Goal: Information Seeking & Learning: Compare options

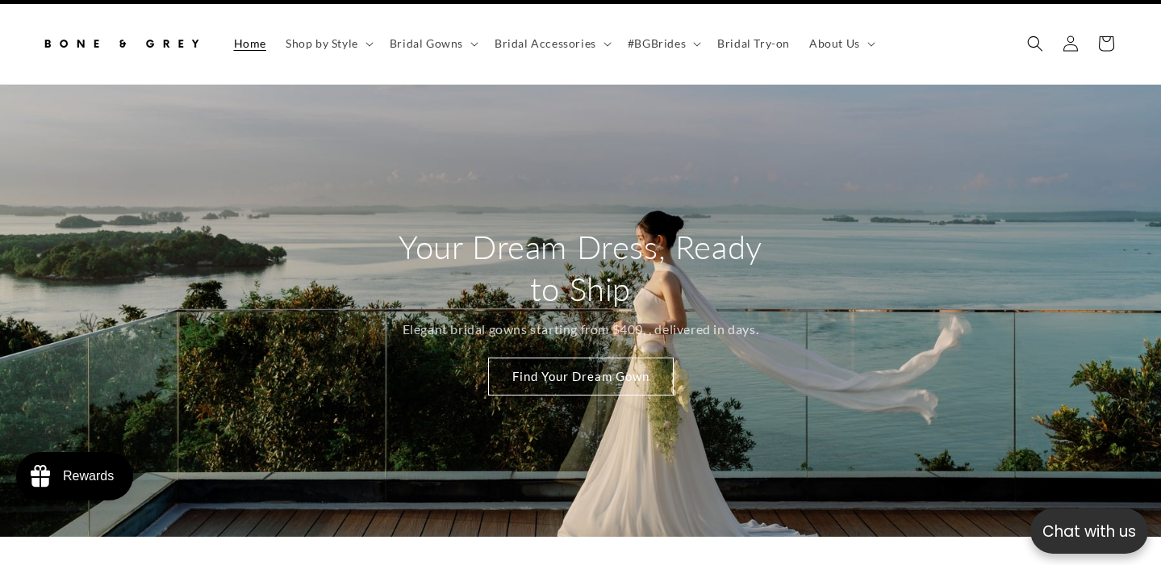
scroll to position [41, 0]
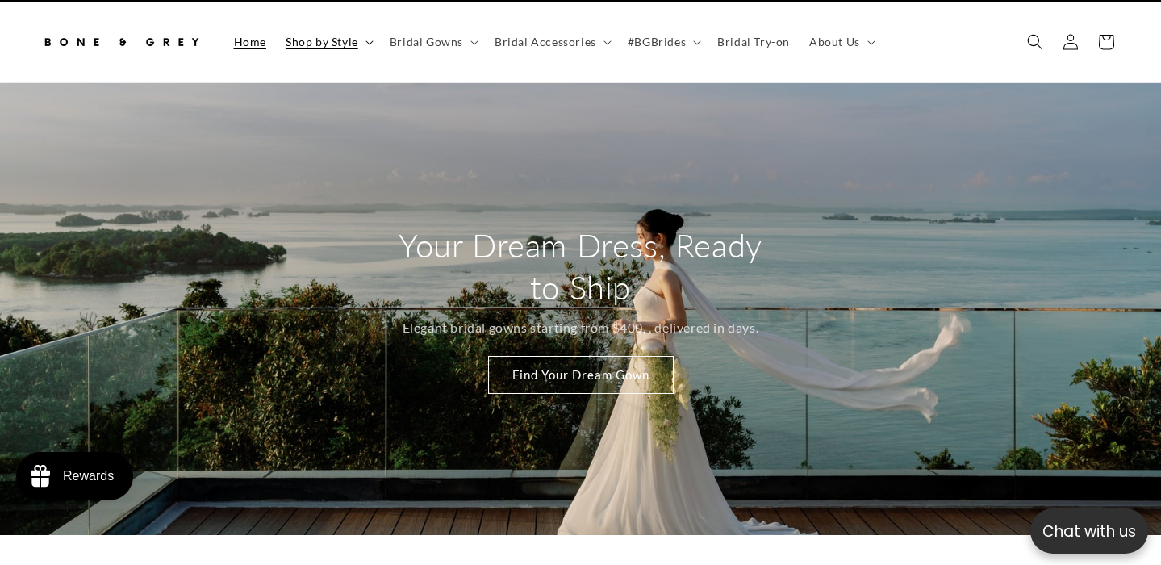
click at [355, 40] on span "Shop by Style" at bounding box center [322, 42] width 73 height 15
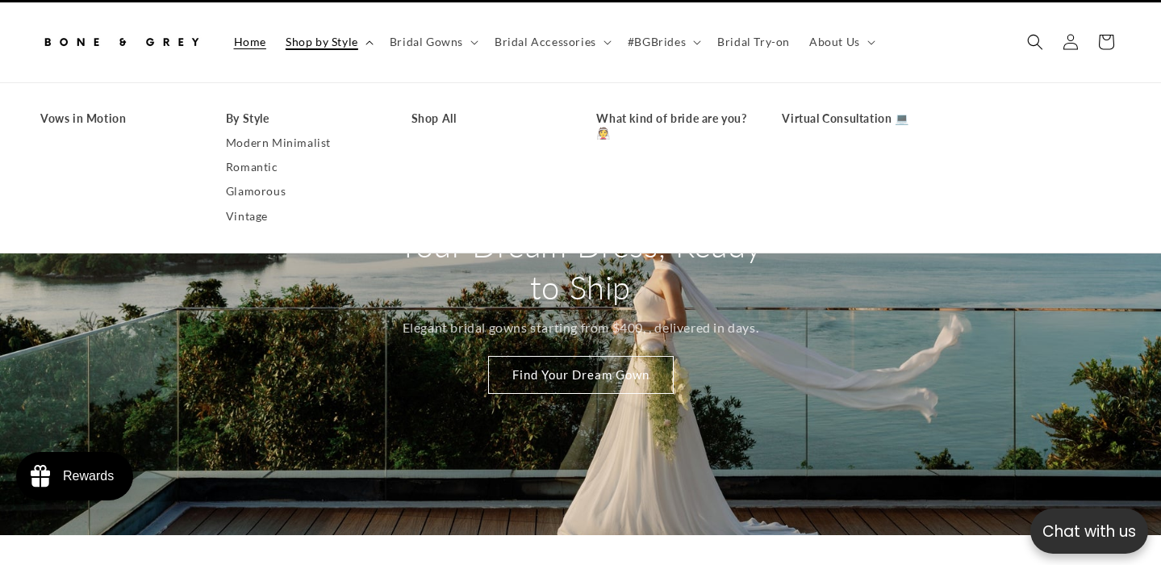
scroll to position [0, 783]
click at [355, 40] on span "Shop by Style" at bounding box center [322, 42] width 73 height 15
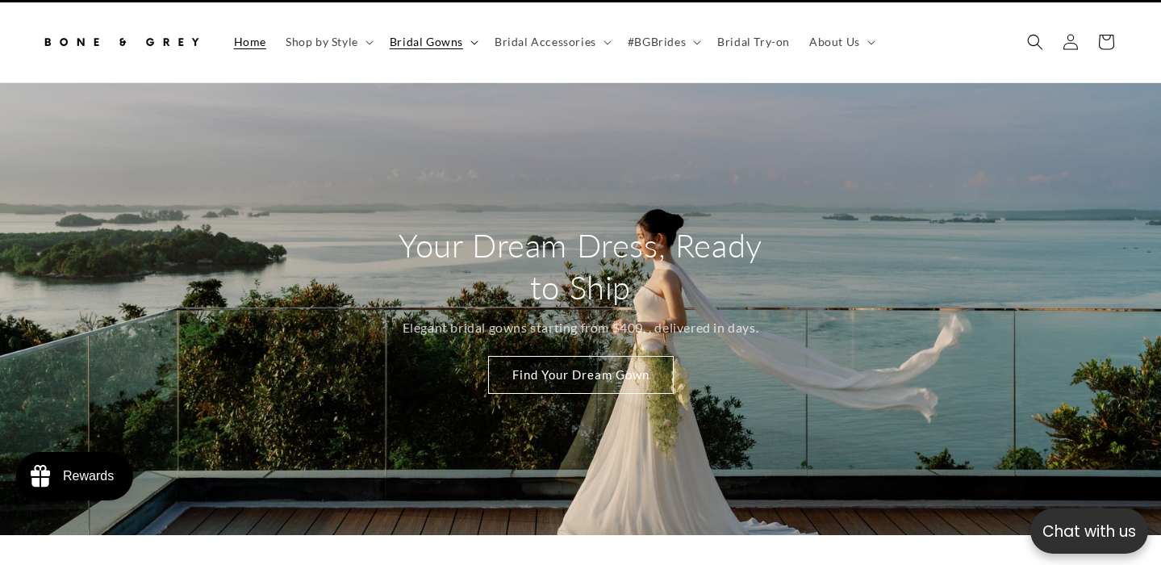
click at [417, 40] on span "Bridal Gowns" at bounding box center [426, 42] width 73 height 15
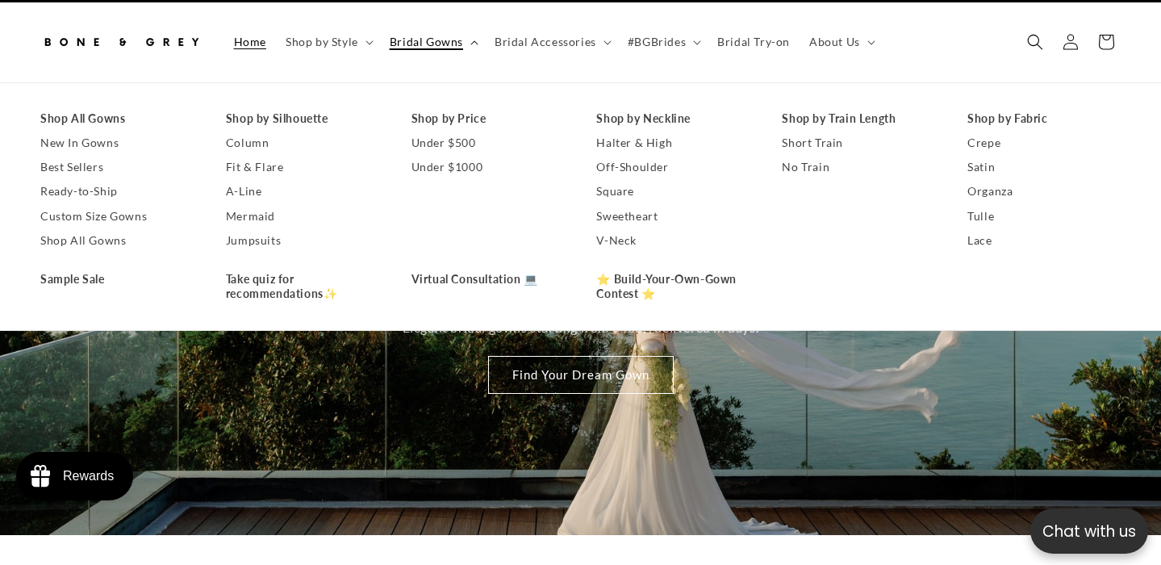
scroll to position [0, 391]
click at [417, 40] on span "Bridal Gowns" at bounding box center [426, 42] width 73 height 15
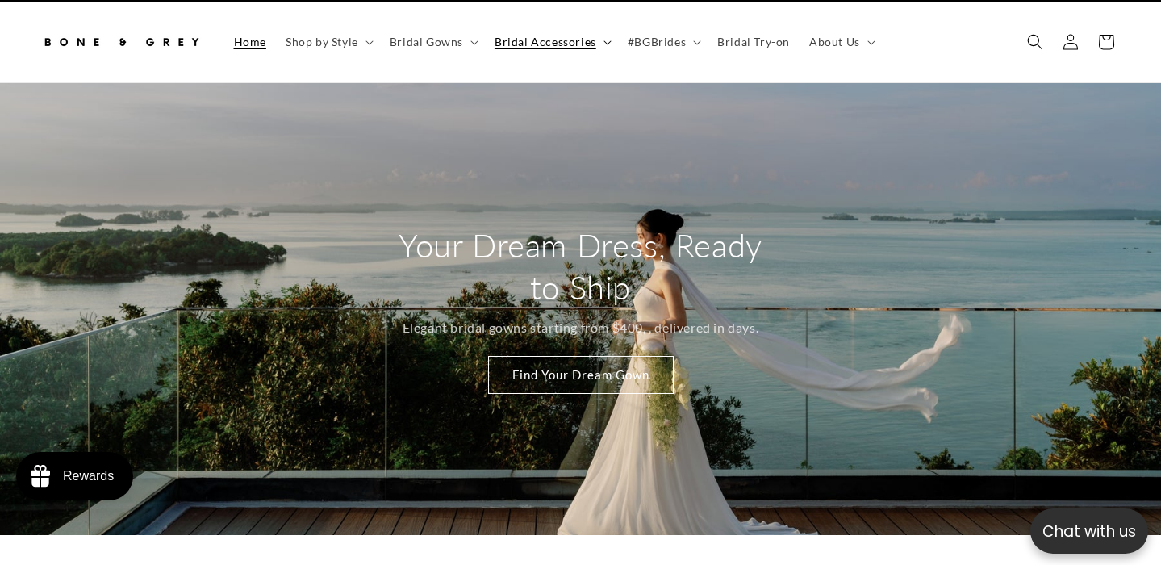
click at [516, 52] on summary "Bridal Accessories" at bounding box center [551, 42] width 133 height 34
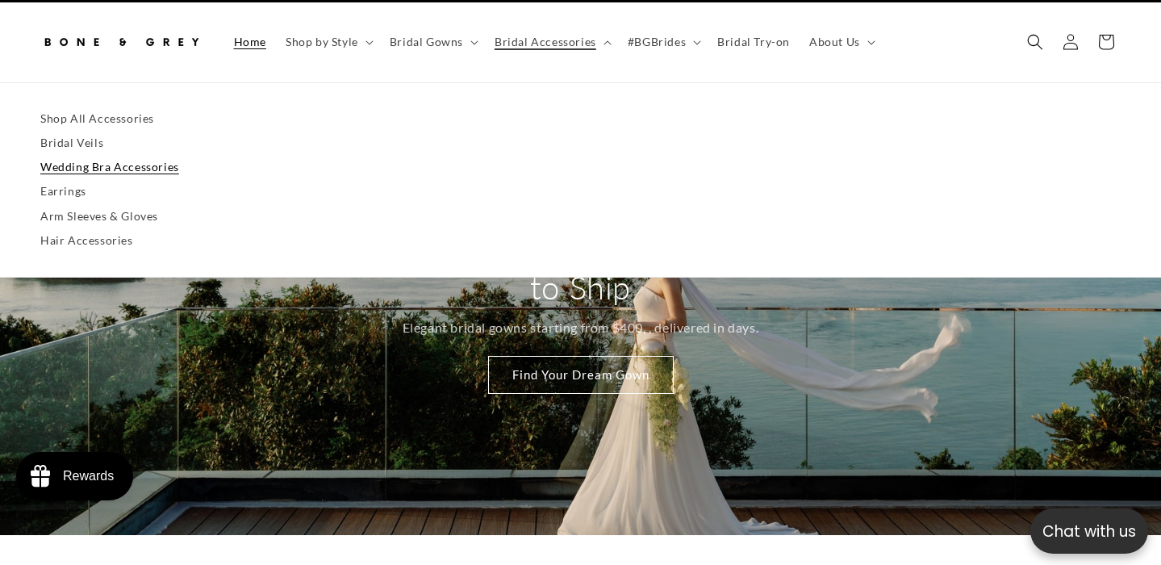
scroll to position [0, 783]
click at [169, 163] on link "Wedding Bra Accessories" at bounding box center [580, 167] width 1080 height 24
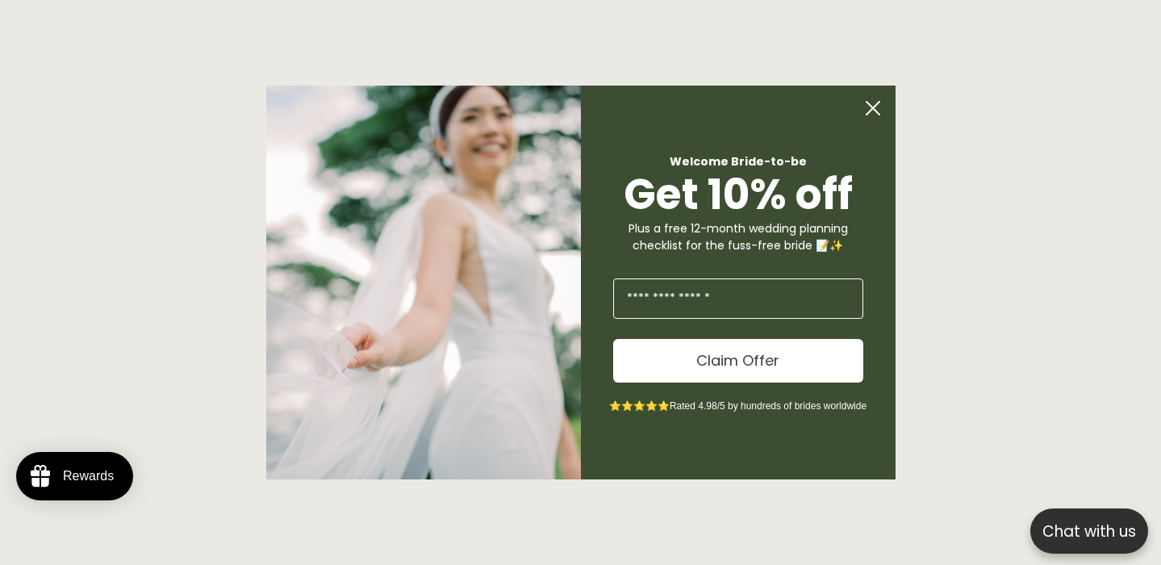
scroll to position [803, 0]
click at [878, 105] on circle "Close dialog" at bounding box center [872, 108] width 31 height 31
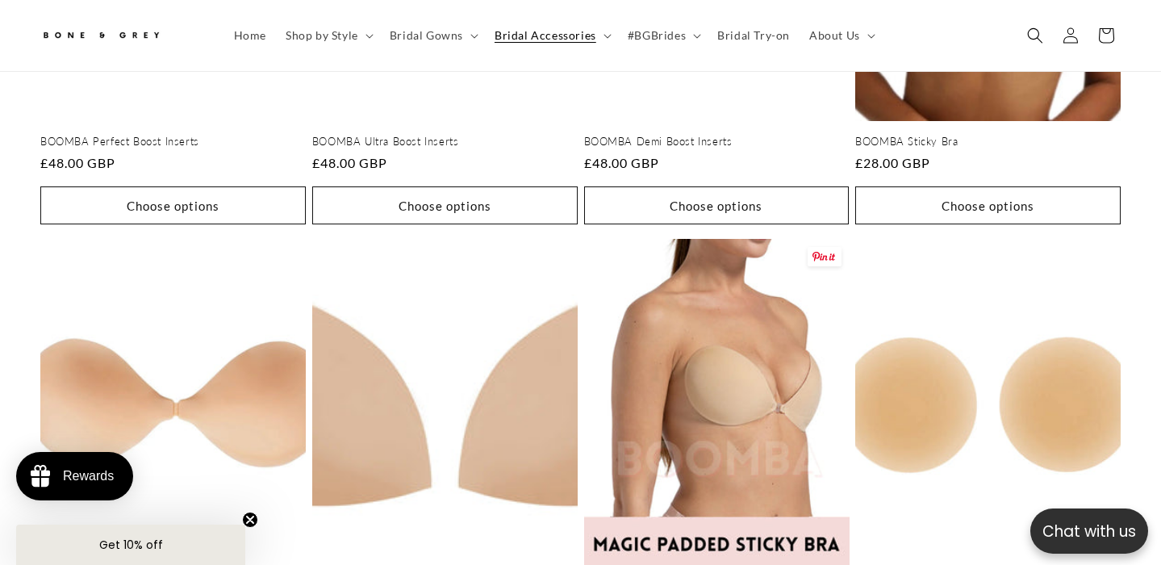
scroll to position [0, 391]
click at [554, 32] on span "Bridal Accessories" at bounding box center [545, 35] width 102 height 15
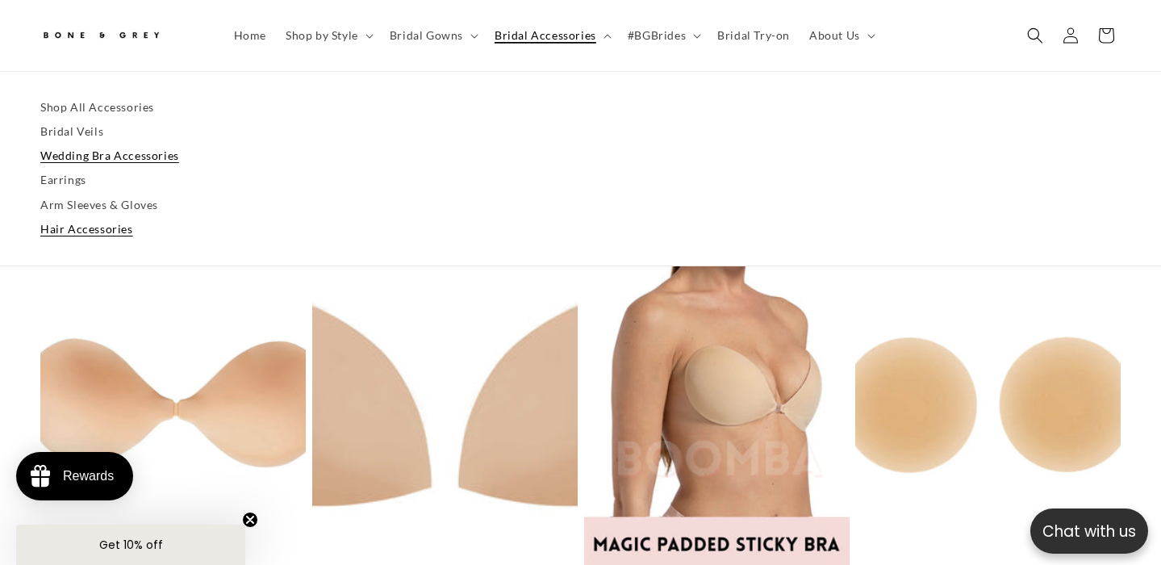
scroll to position [0, 783]
click at [69, 232] on link "Hair Accessories" at bounding box center [580, 229] width 1080 height 24
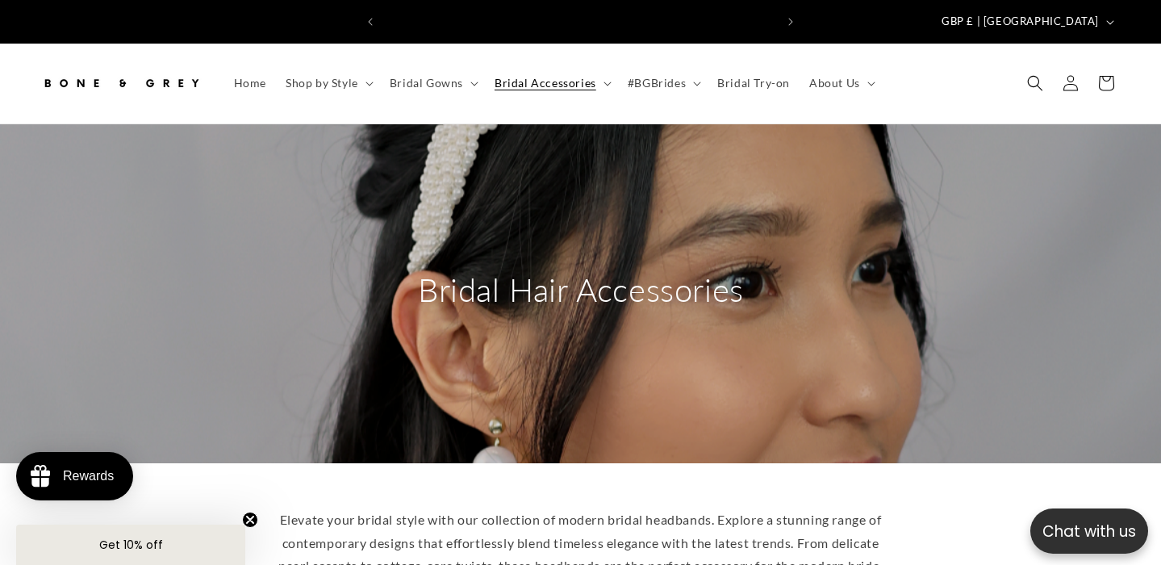
scroll to position [0, 783]
click at [571, 76] on span "Bridal Accessories" at bounding box center [545, 83] width 102 height 15
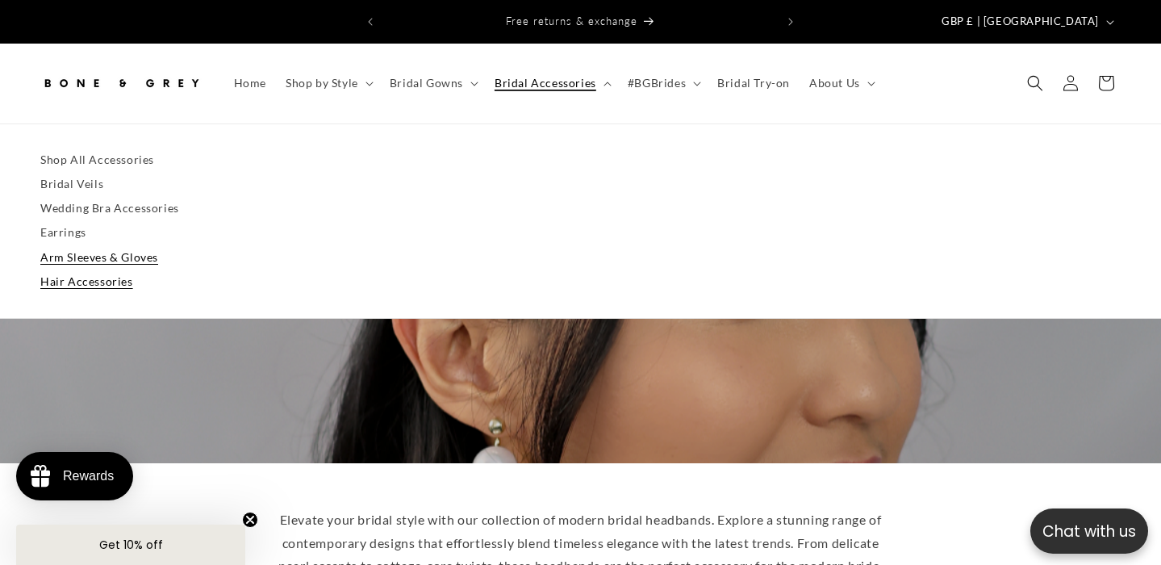
click at [146, 245] on link "Arm Sleeves & Gloves" at bounding box center [580, 257] width 1080 height 24
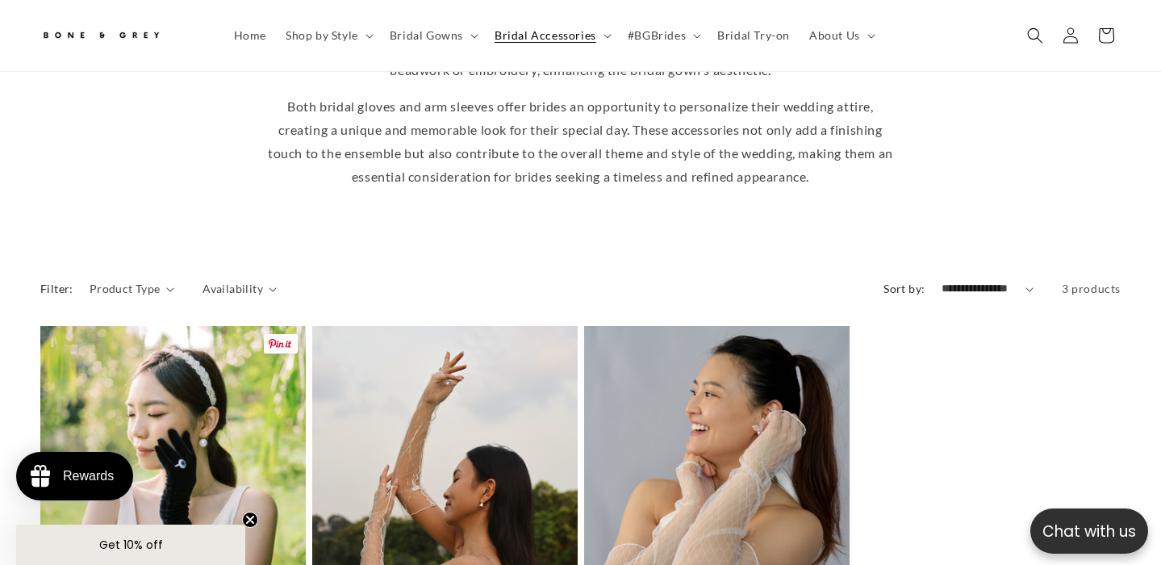
scroll to position [343, 0]
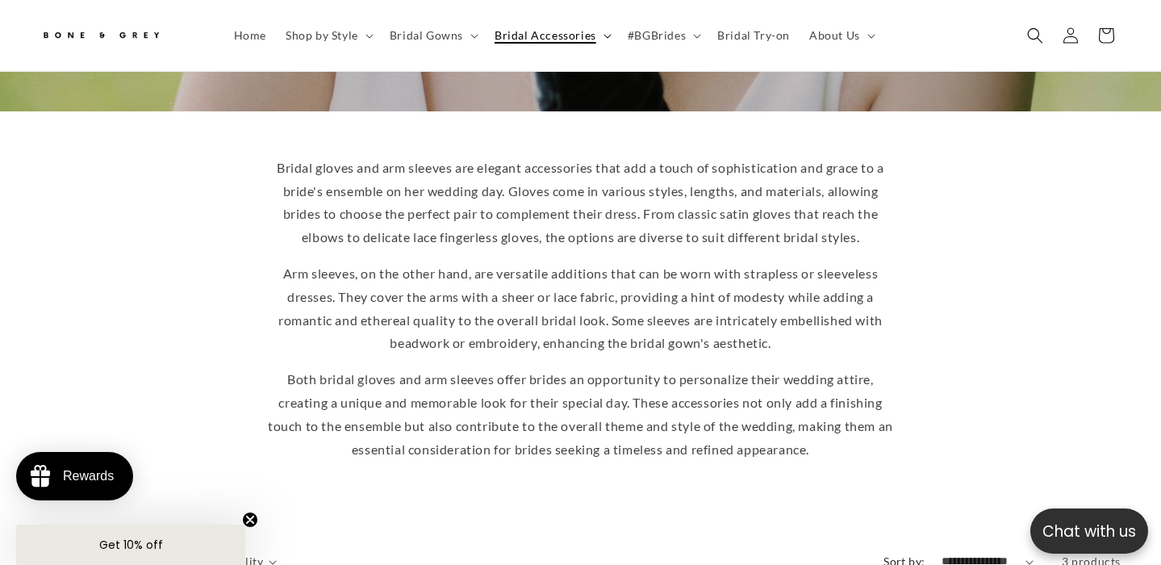
click at [540, 36] on span "Bridal Accessories" at bounding box center [545, 35] width 102 height 15
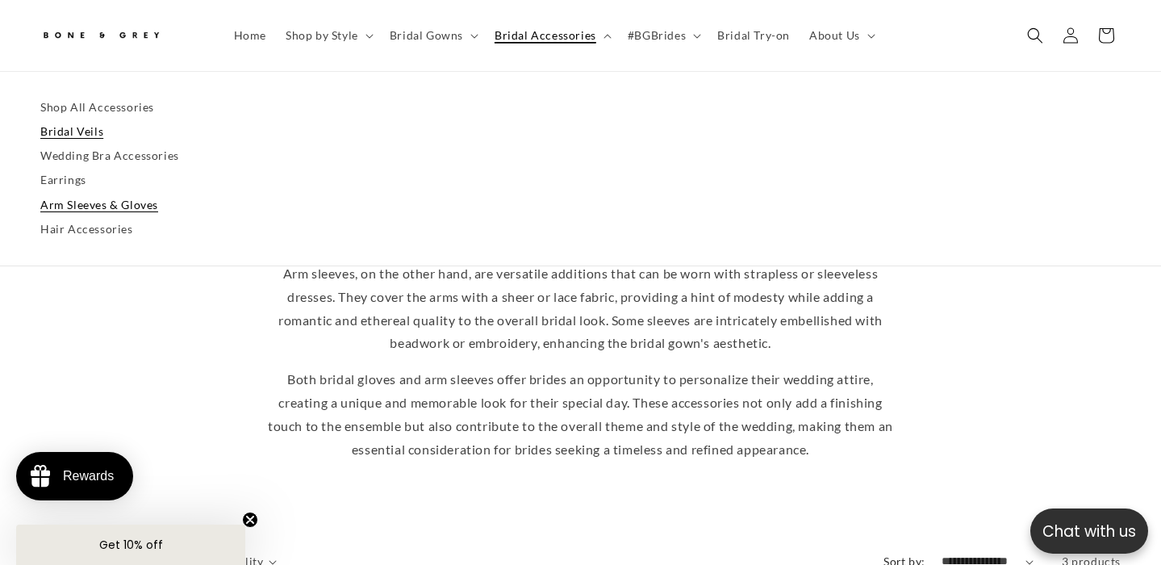
scroll to position [0, 391]
click at [147, 129] on link "Bridal Veils" at bounding box center [580, 131] width 1080 height 24
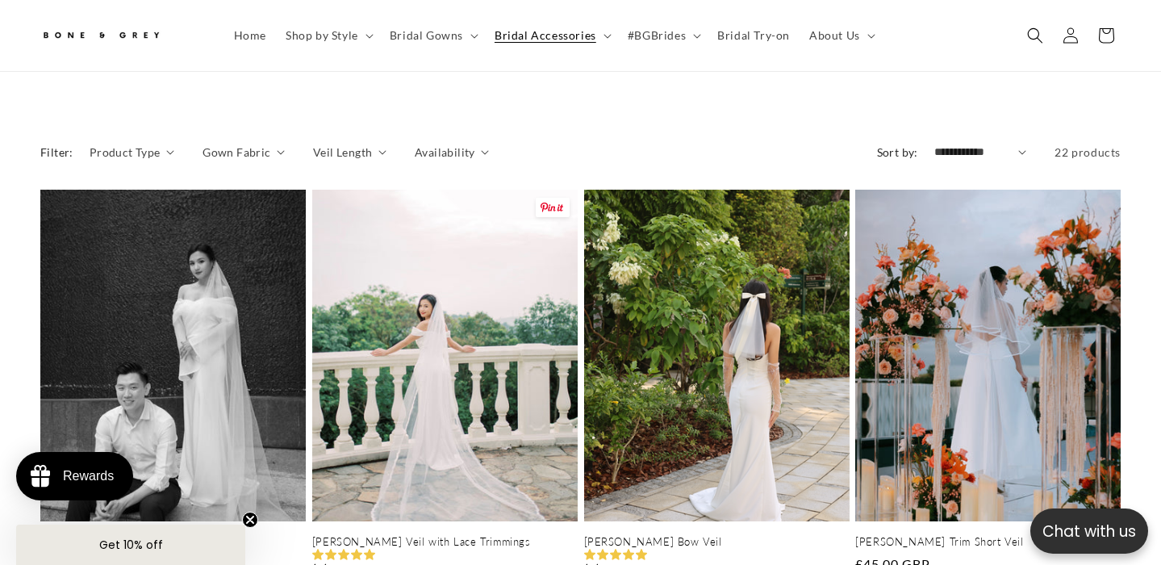
scroll to position [0, 391]
click at [427, 39] on span "Bridal Gowns" at bounding box center [426, 35] width 73 height 15
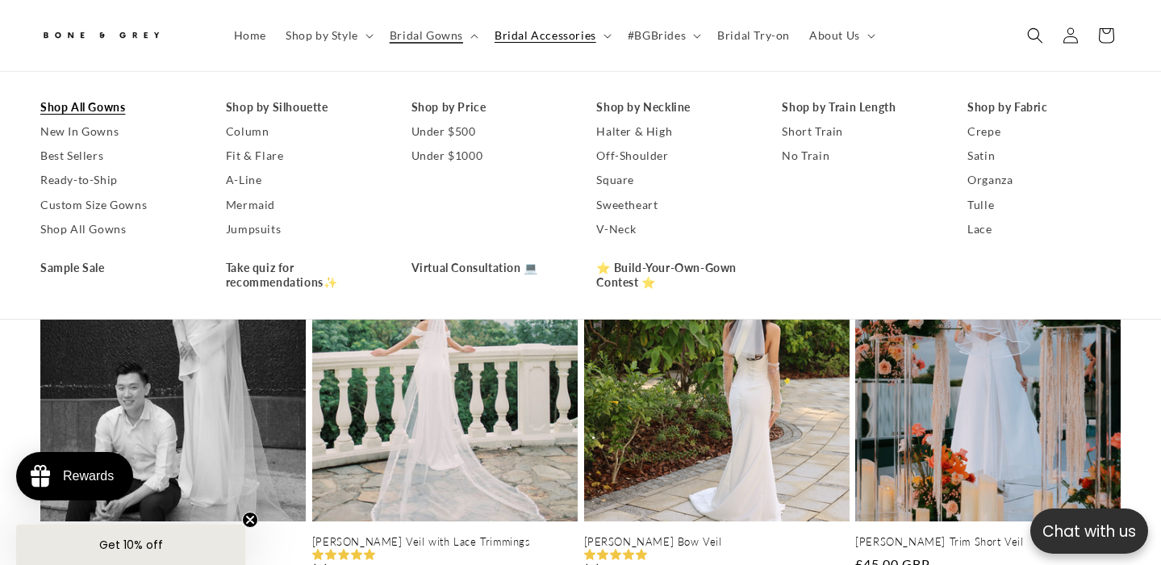
click at [119, 101] on link "Shop All Gowns" at bounding box center [116, 107] width 153 height 24
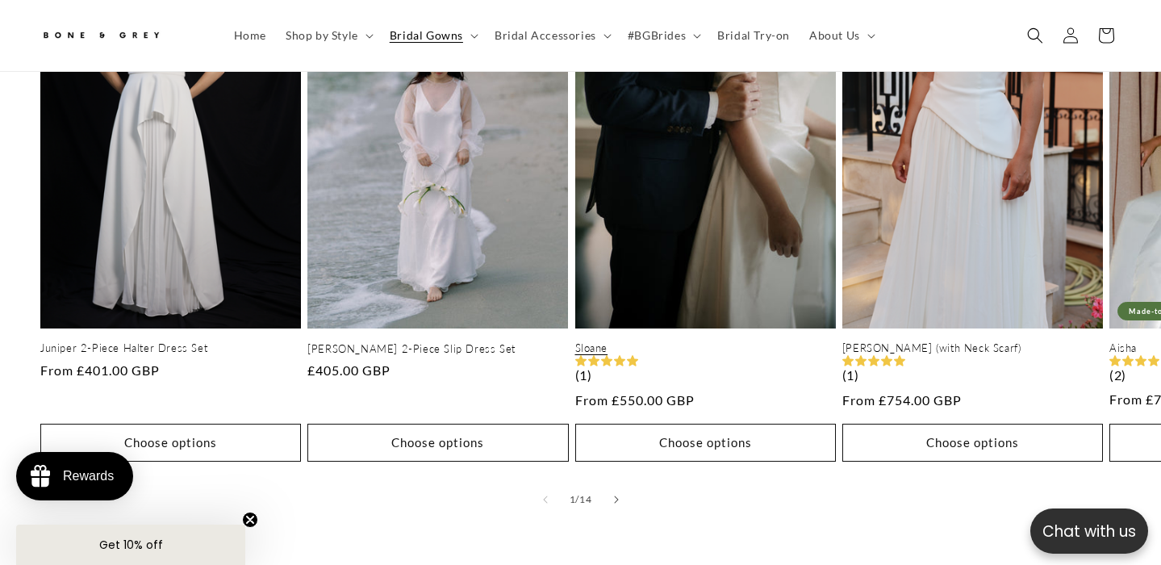
scroll to position [882, 0]
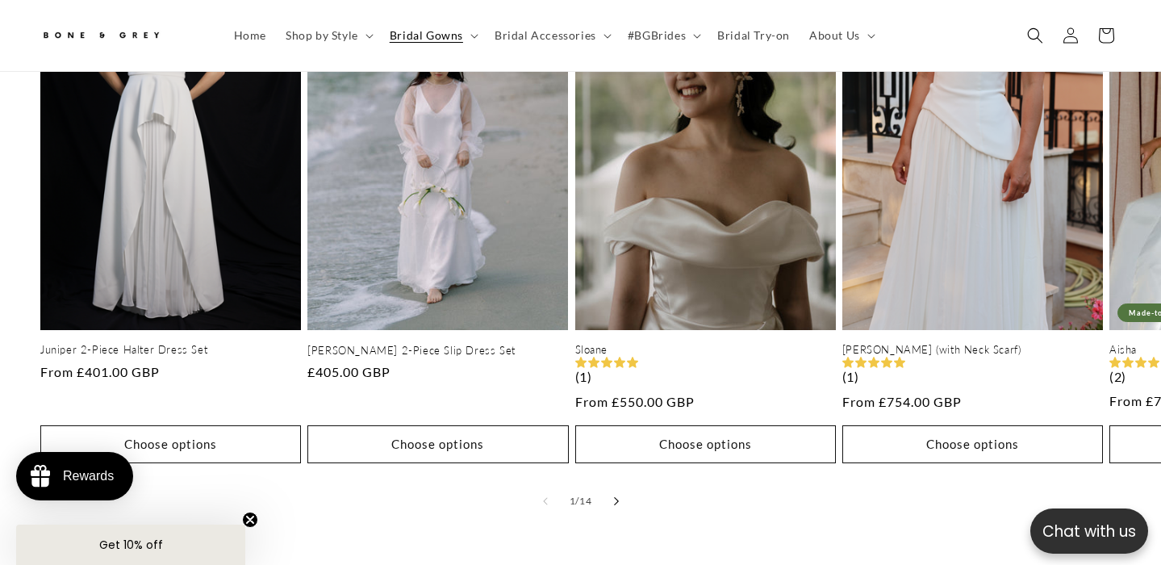
click at [619, 490] on button "Slide right" at bounding box center [615, 500] width 35 height 35
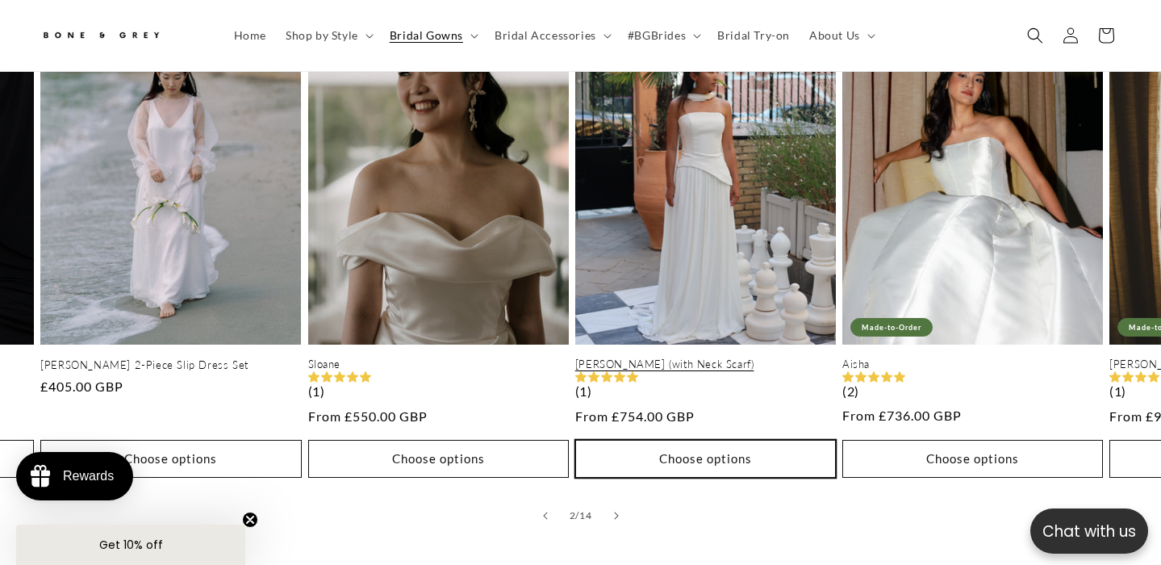
scroll to position [870, 0]
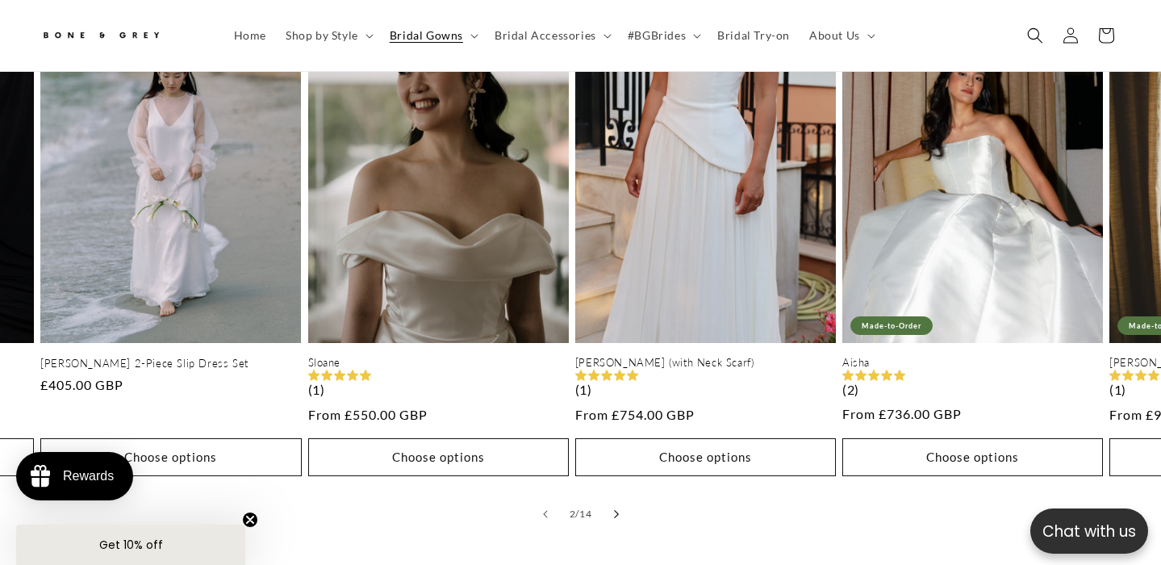
click at [619, 503] on button "Slide right" at bounding box center [615, 513] width 35 height 35
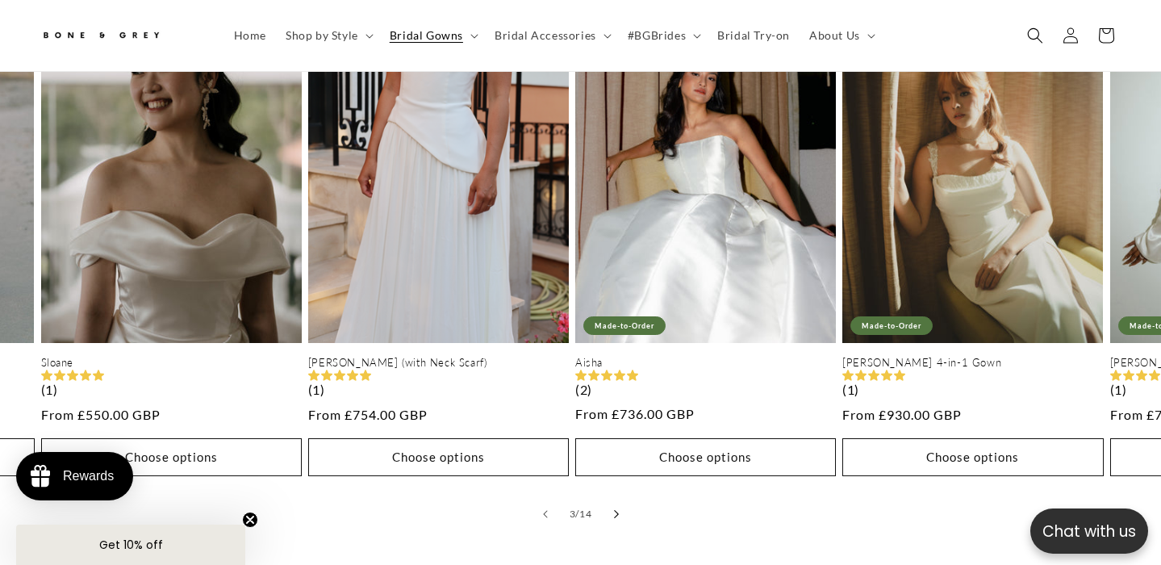
scroll to position [0, 391]
click at [619, 503] on button "Slide right" at bounding box center [615, 513] width 35 height 35
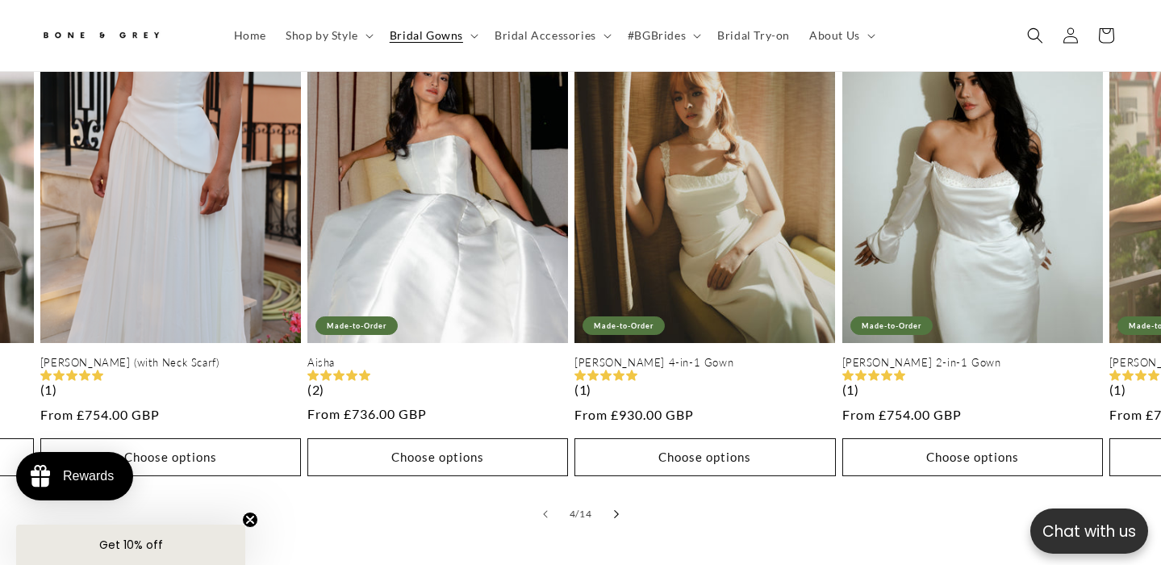
click at [619, 503] on button "Slide right" at bounding box center [615, 513] width 35 height 35
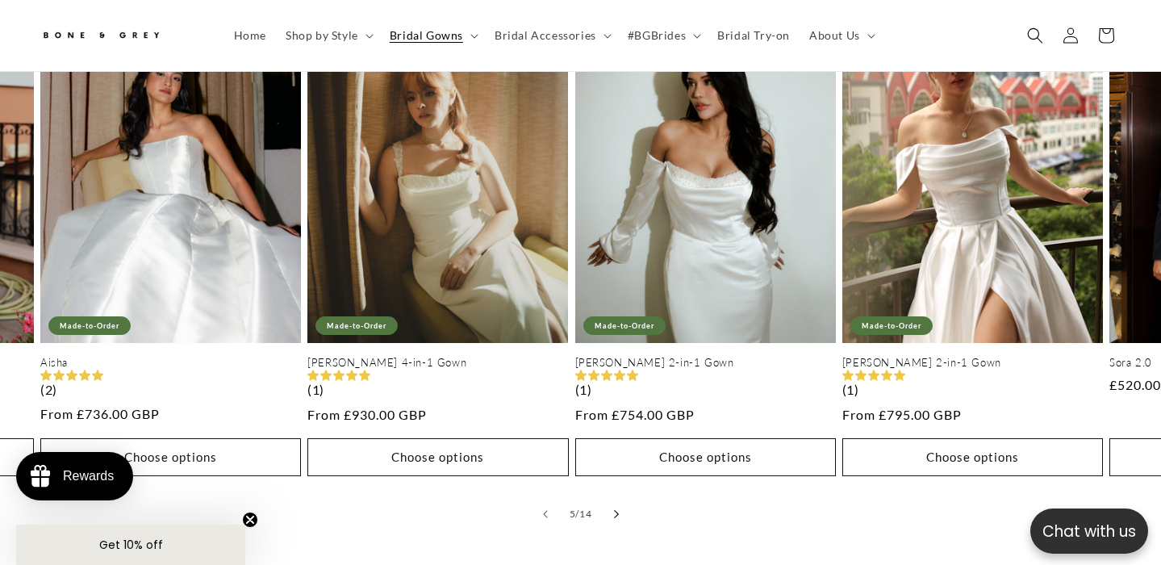
click at [619, 503] on button "Slide right" at bounding box center [615, 513] width 35 height 35
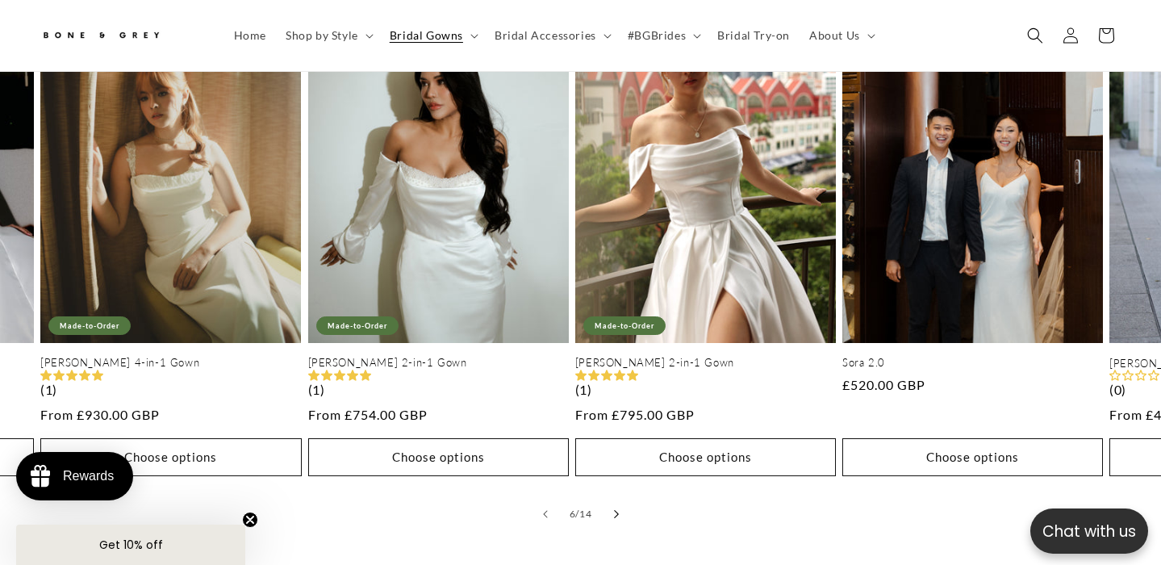
click at [619, 503] on button "Slide right" at bounding box center [615, 513] width 35 height 35
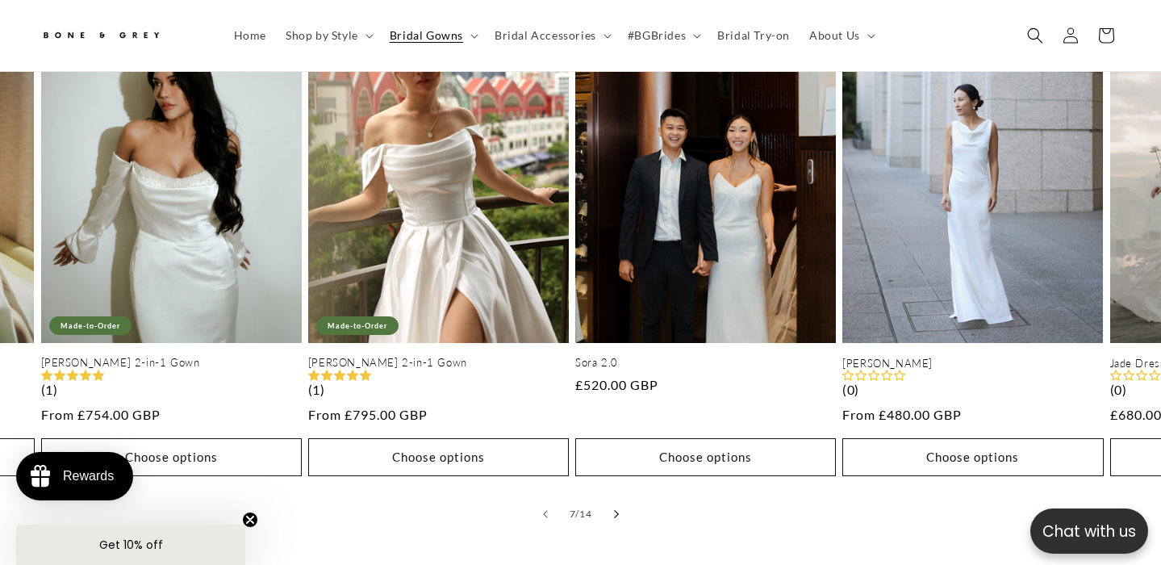
click at [619, 503] on button "Slide right" at bounding box center [615, 513] width 35 height 35
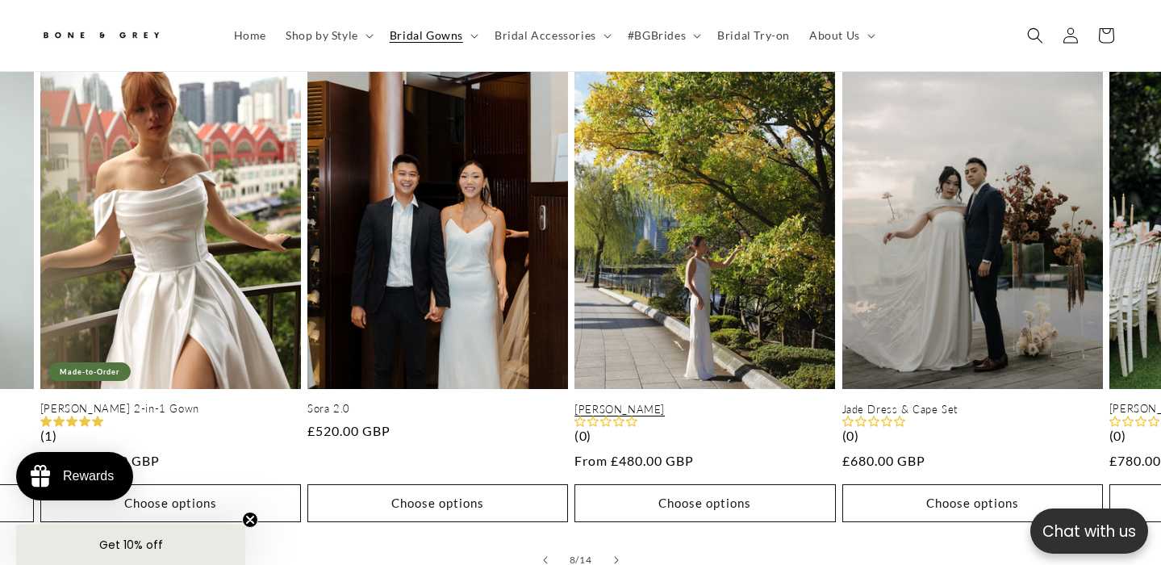
scroll to position [823, 0]
click at [651, 403] on link "[PERSON_NAME]" at bounding box center [704, 410] width 261 height 14
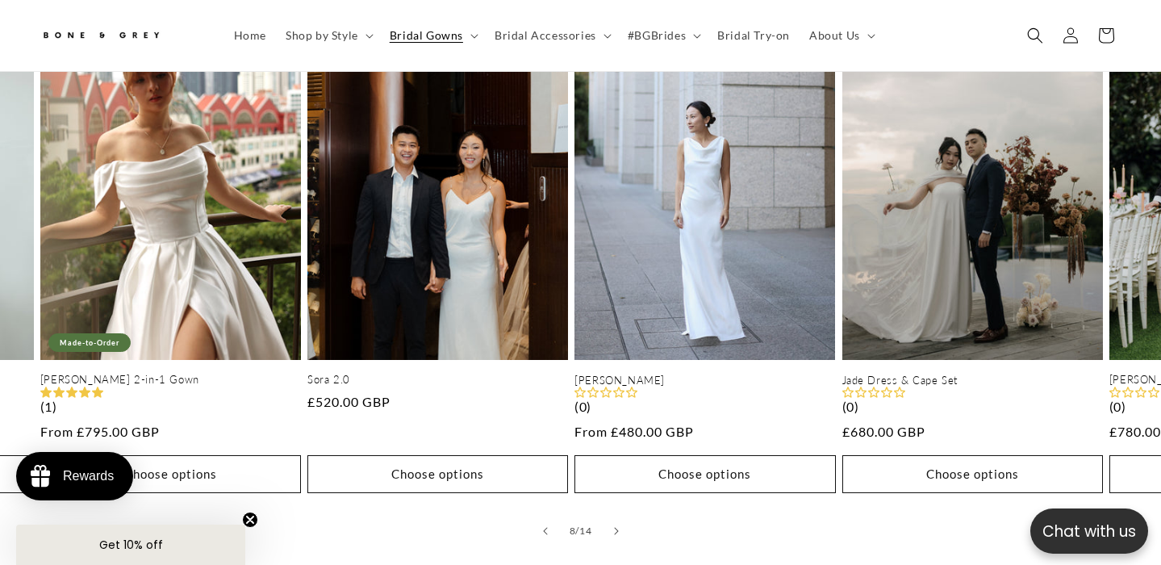
scroll to position [856, 0]
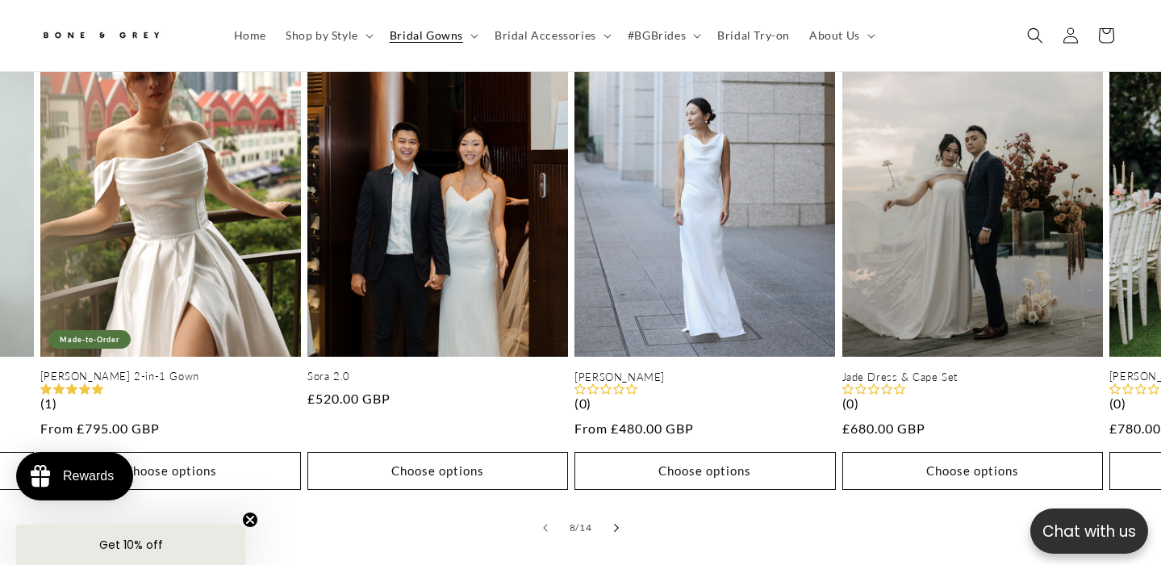
click at [615, 523] on icon "Slide right" at bounding box center [616, 527] width 5 height 8
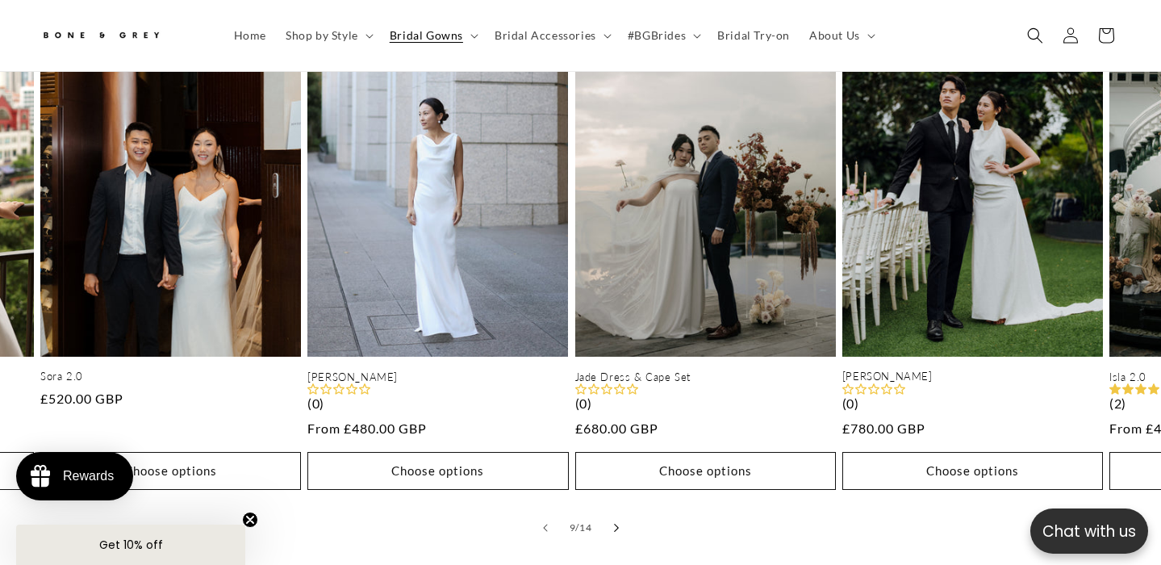
click at [615, 523] on icon "Slide right" at bounding box center [616, 527] width 5 height 8
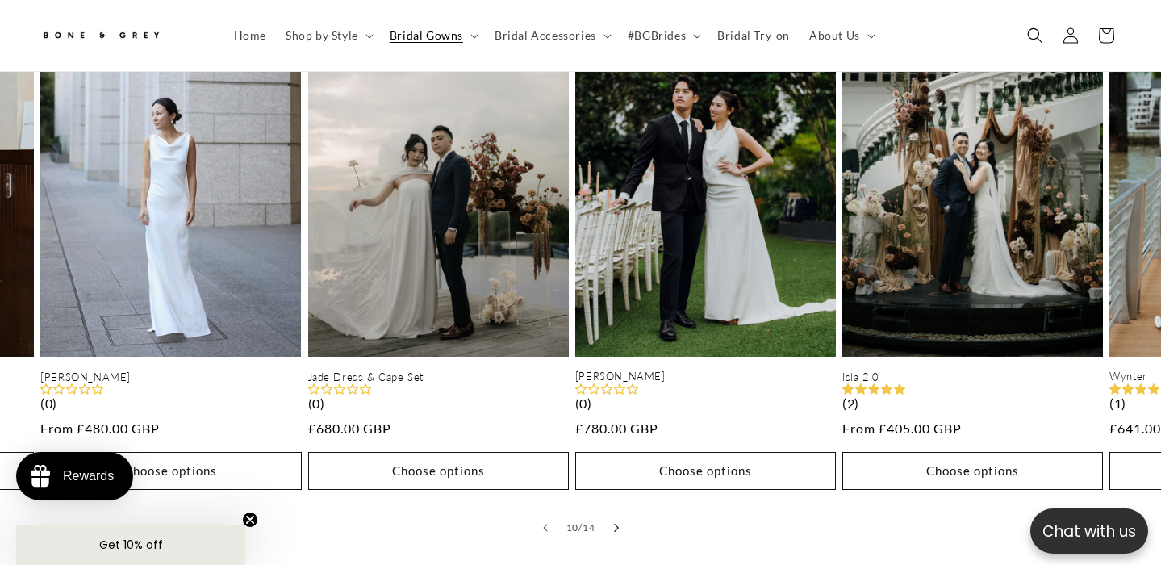
click at [615, 523] on icon "Slide right" at bounding box center [616, 527] width 6 height 9
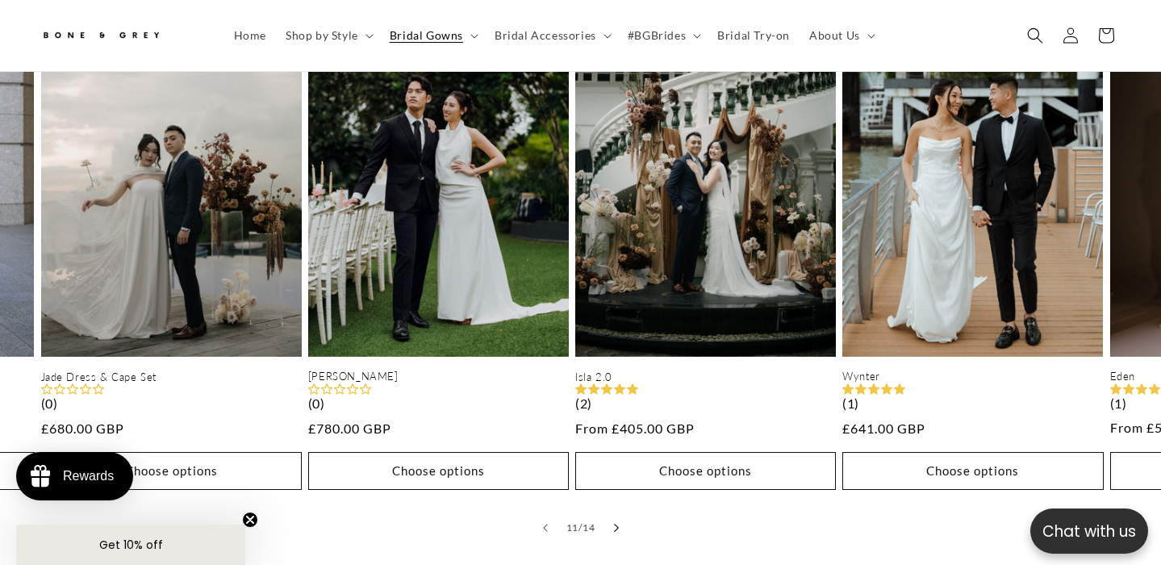
scroll to position [0, 391]
click at [615, 523] on icon "Slide right" at bounding box center [616, 527] width 6 height 9
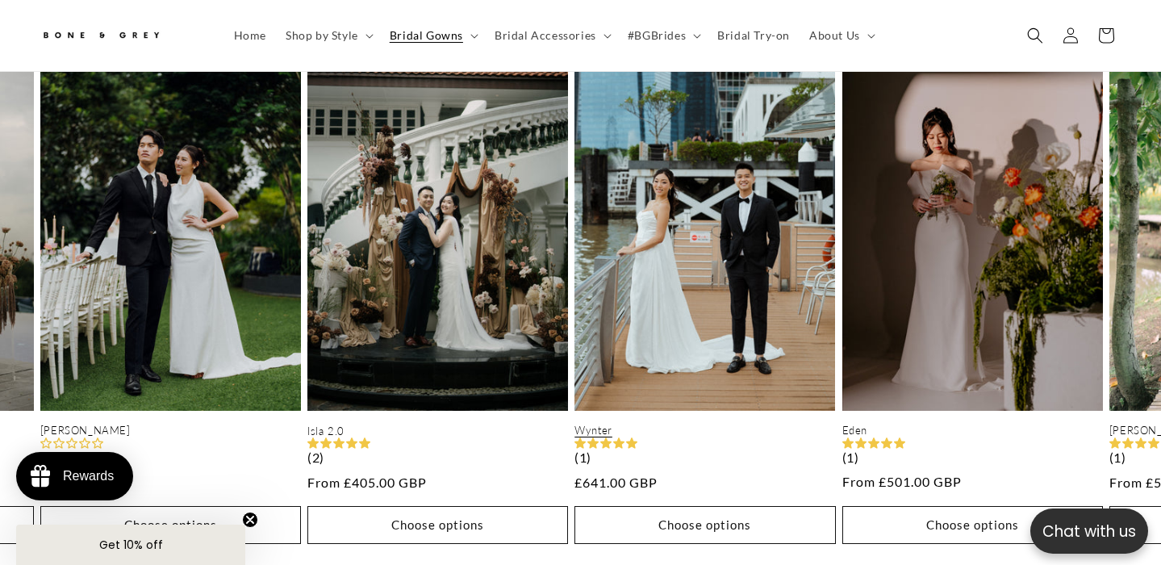
scroll to position [0, 783]
click at [628, 423] on link "Wynter" at bounding box center [704, 430] width 261 height 14
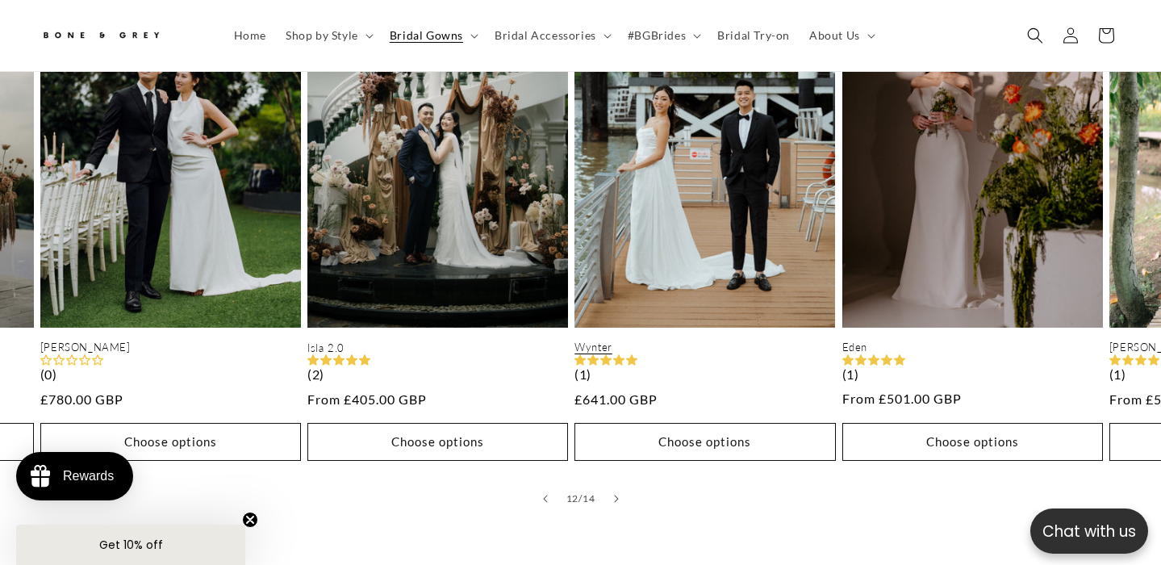
scroll to position [907, 0]
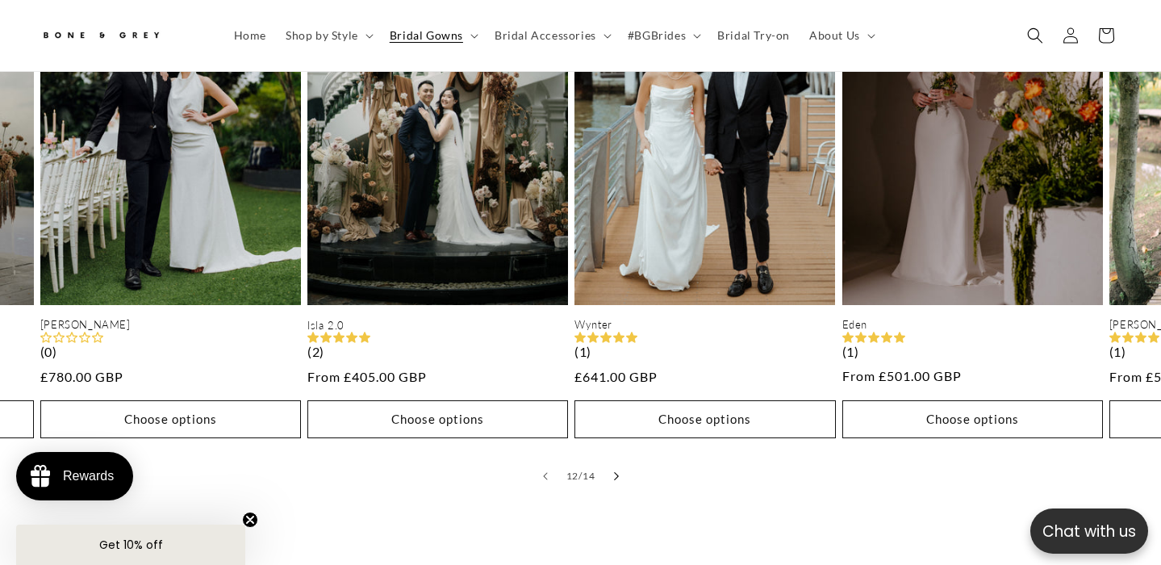
click at [616, 471] on icon "Slide right" at bounding box center [616, 475] width 6 height 9
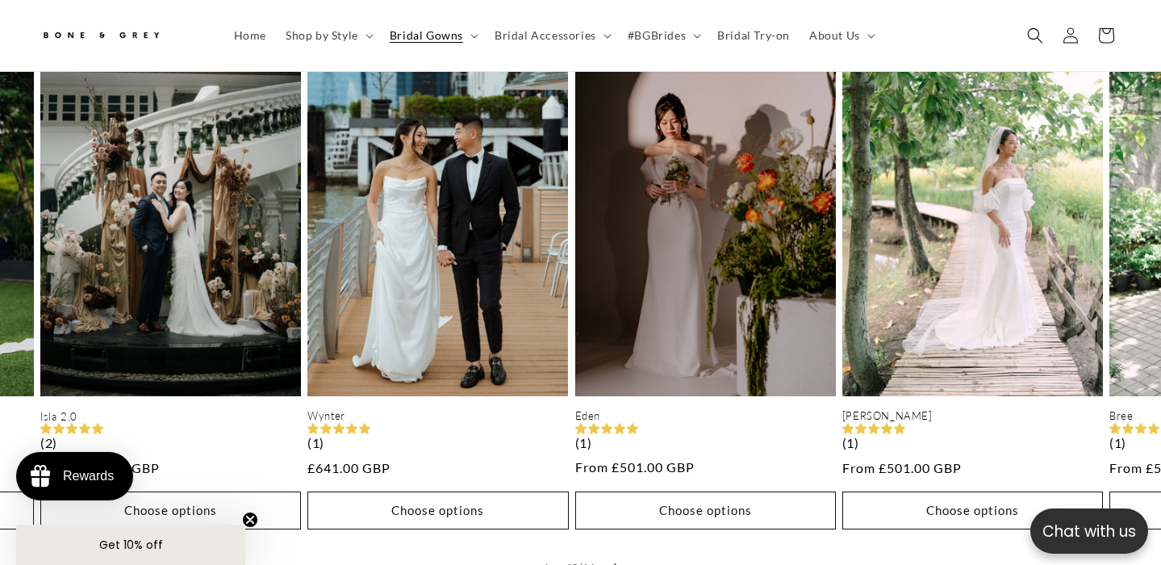
scroll to position [0, 0]
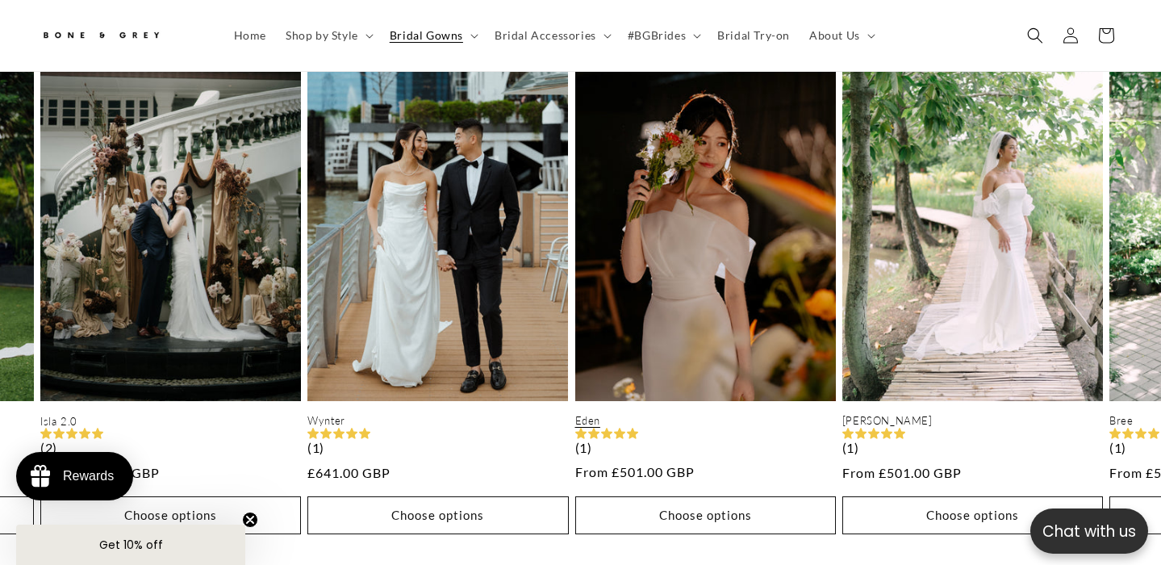
click at [678, 414] on link "Eden" at bounding box center [705, 421] width 261 height 14
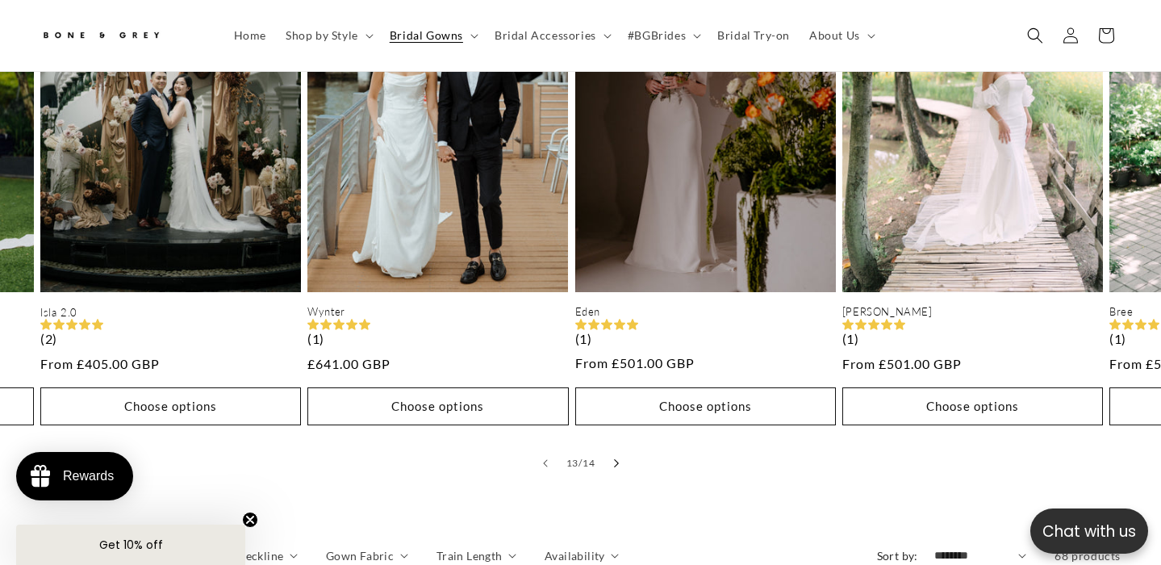
click at [616, 458] on icon "Slide right" at bounding box center [616, 462] width 6 height 9
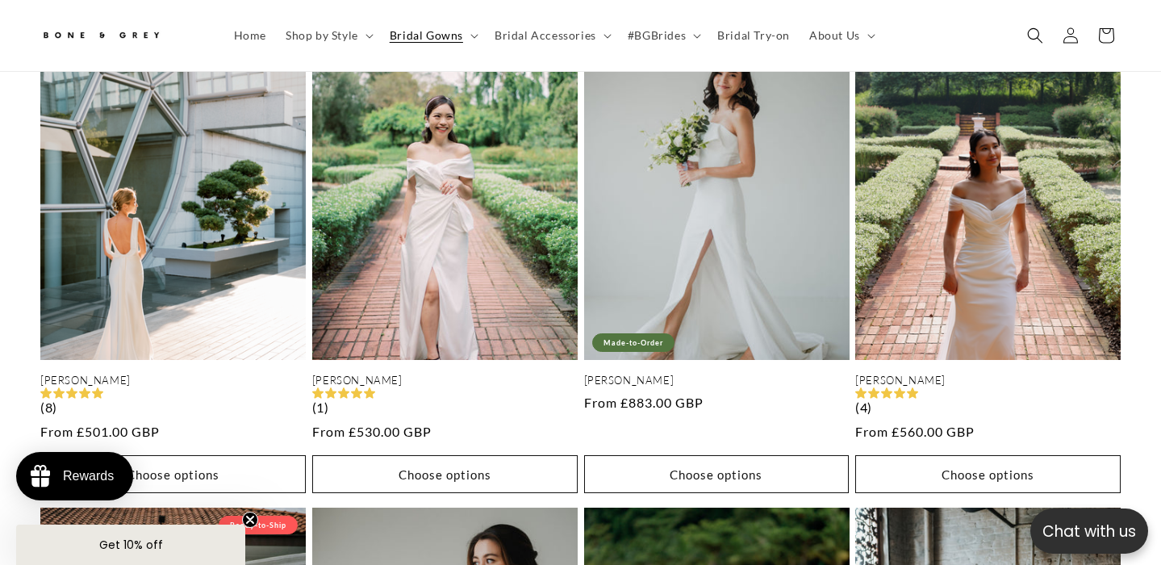
scroll to position [1488, 0]
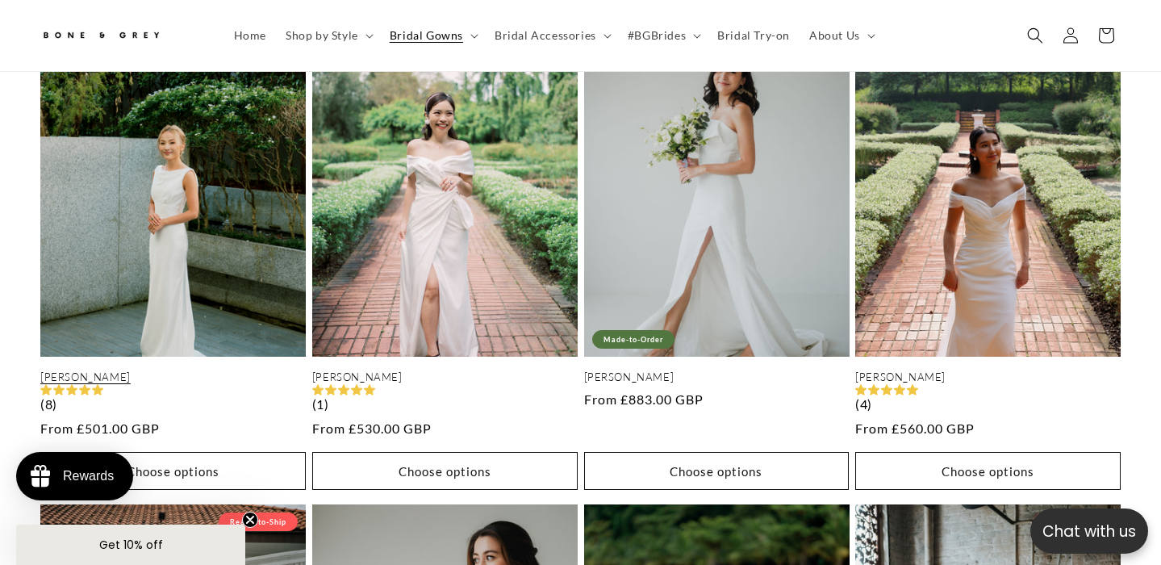
click at [242, 370] on link "Julia" at bounding box center [172, 377] width 265 height 14
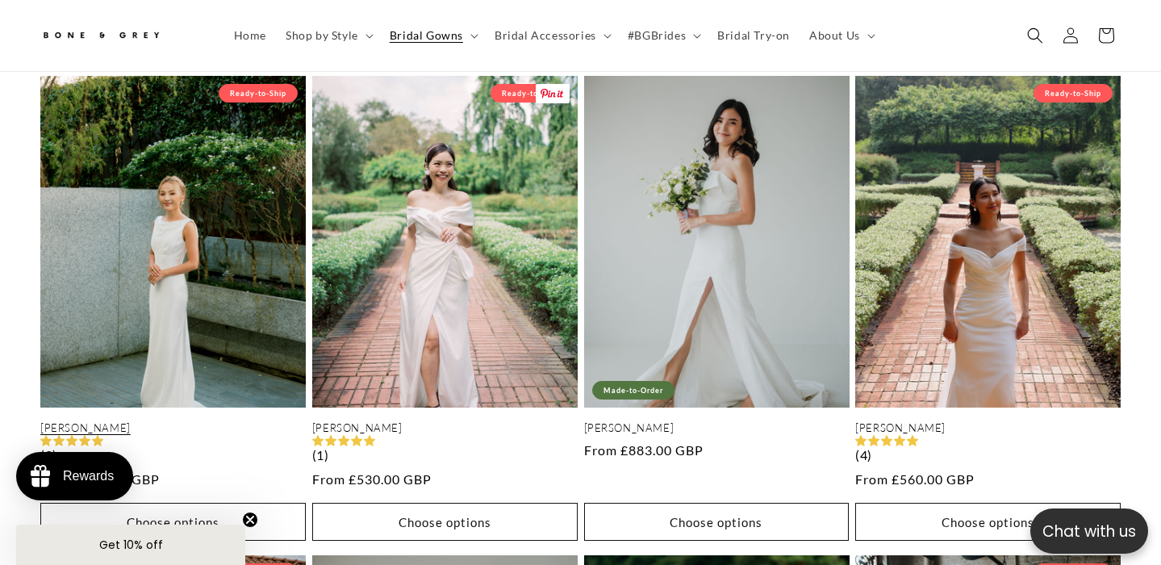
scroll to position [0, 783]
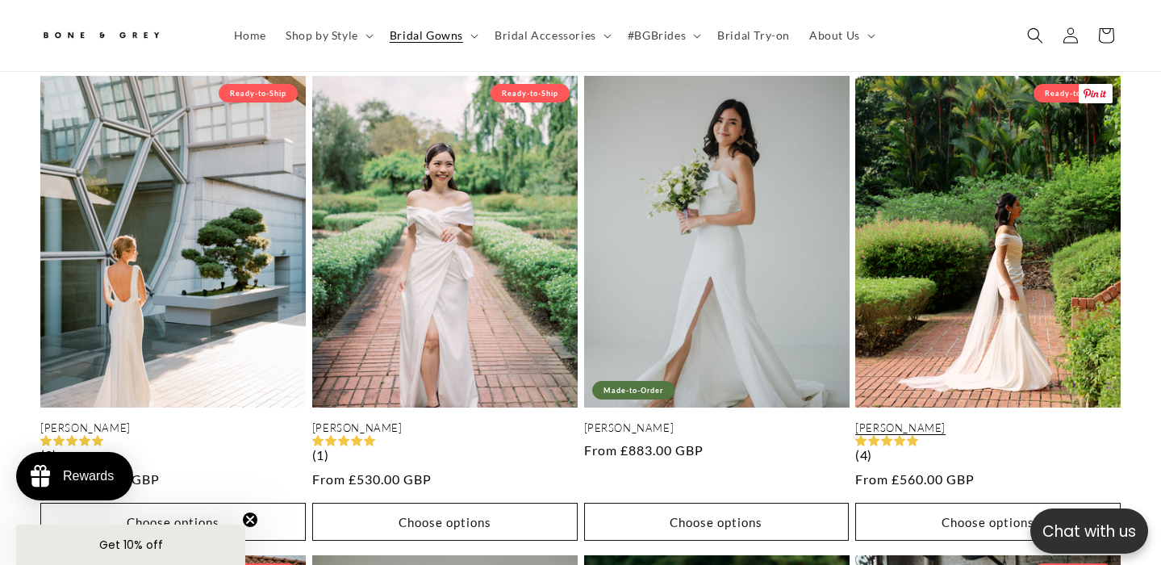
click at [979, 421] on link "Mona" at bounding box center [987, 428] width 265 height 14
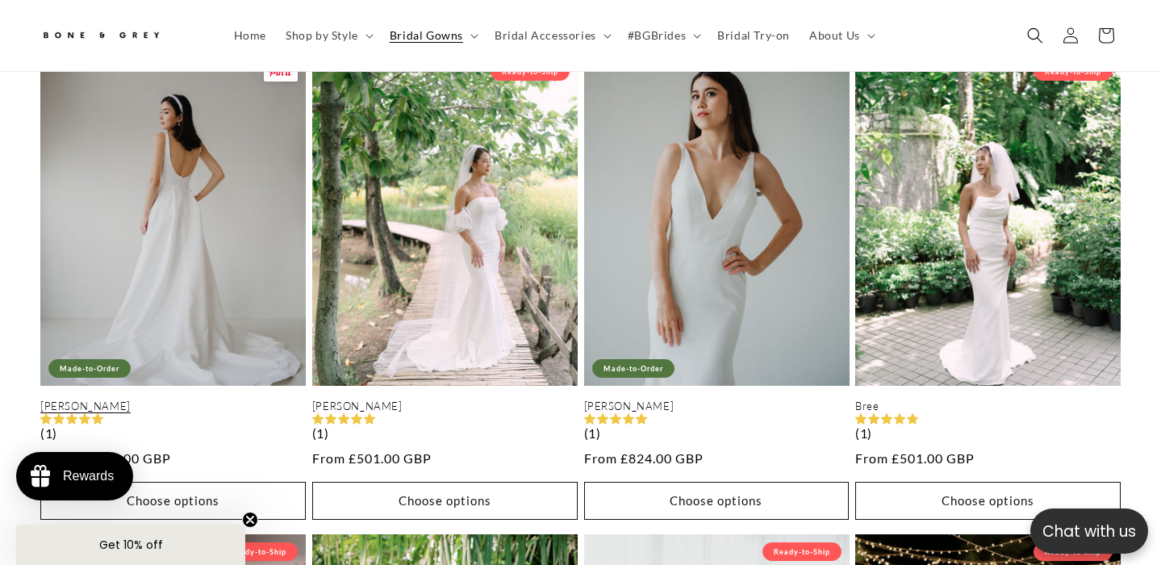
click at [195, 399] on link "Diana" at bounding box center [172, 406] width 265 height 14
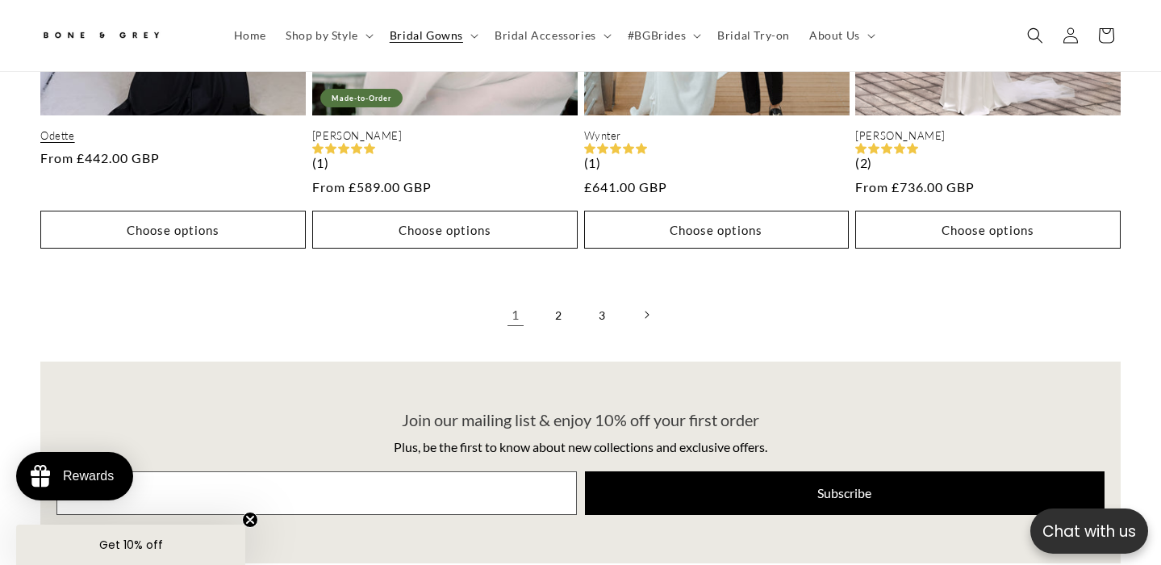
scroll to position [4087, 0]
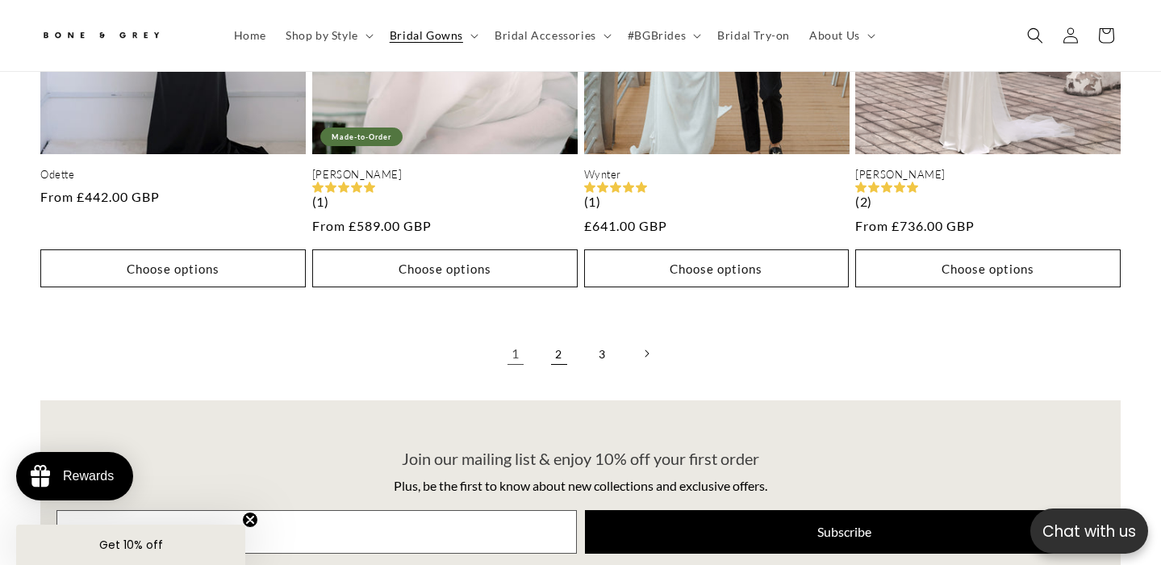
click at [555, 343] on link "2" at bounding box center [558, 353] width 35 height 35
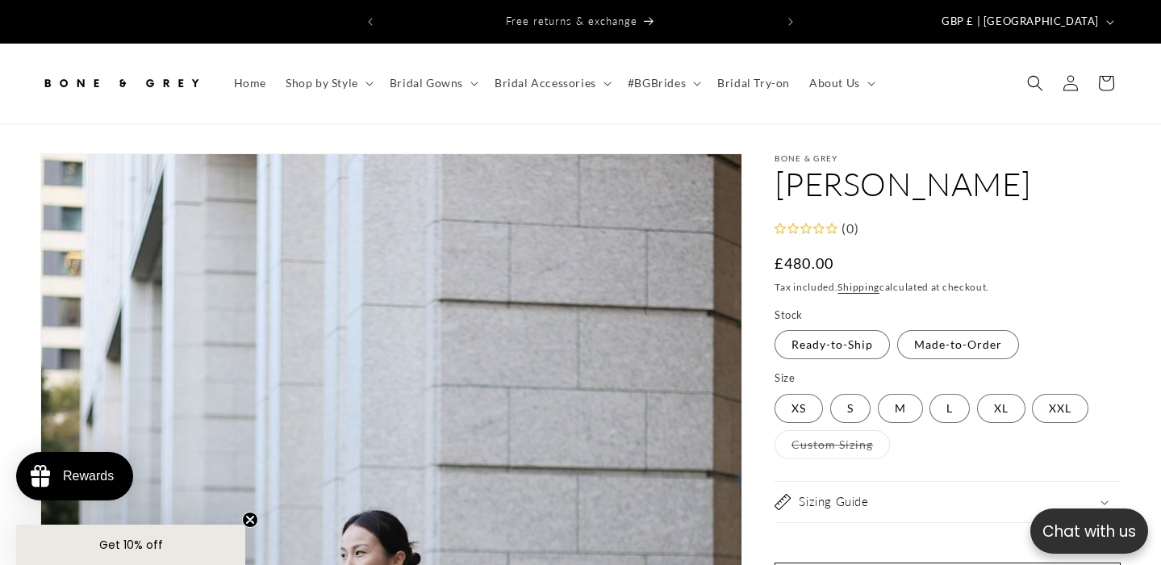
click at [251, 518] on icon "Close teaser" at bounding box center [250, 519] width 6 height 6
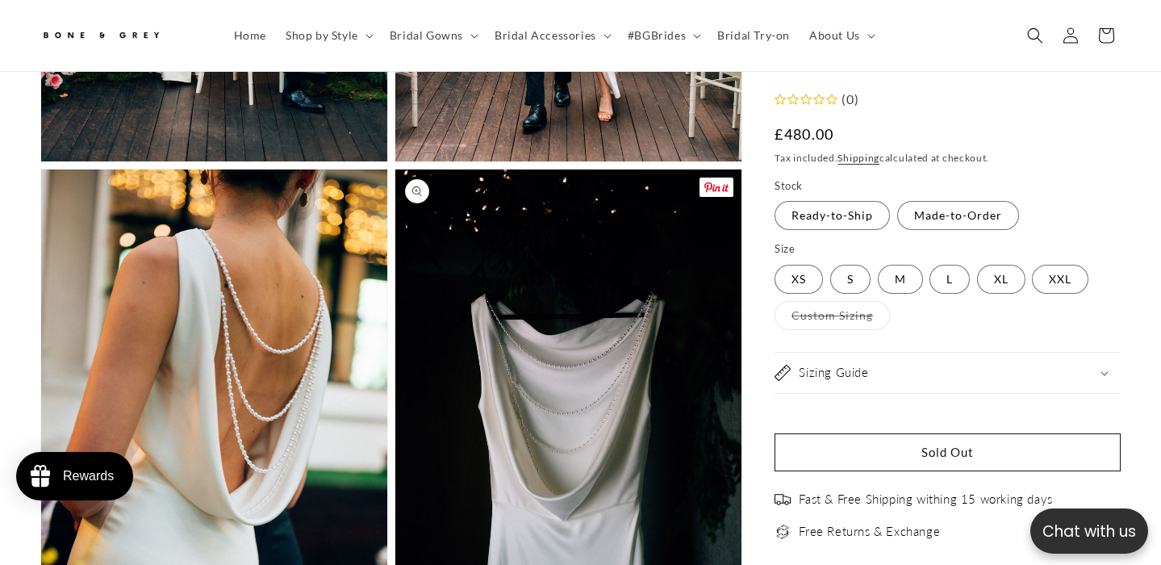
scroll to position [2621, 0]
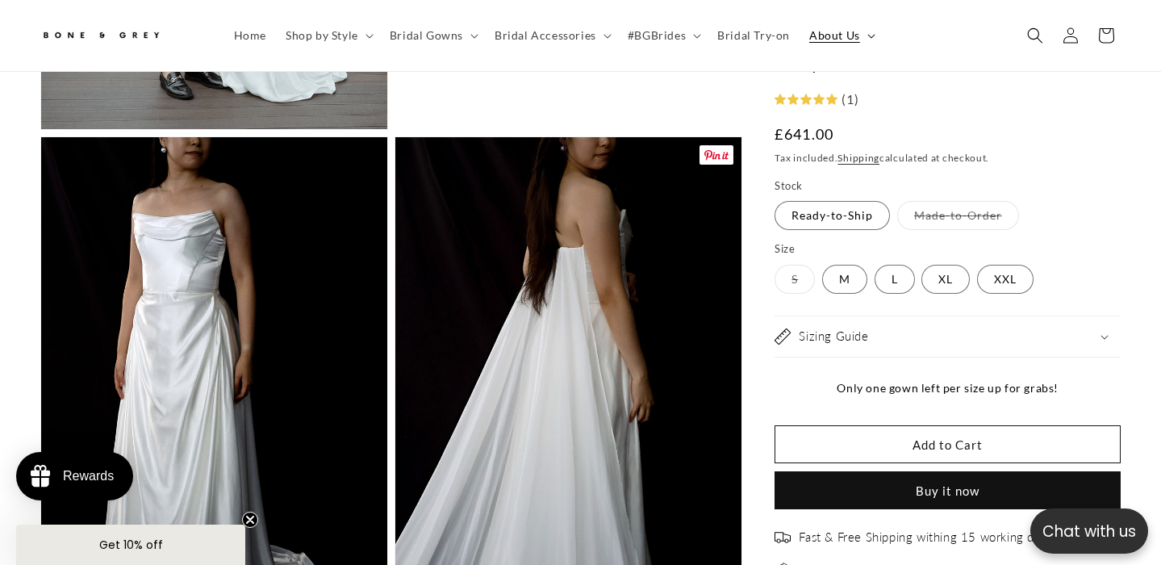
scroll to position [2667, 0]
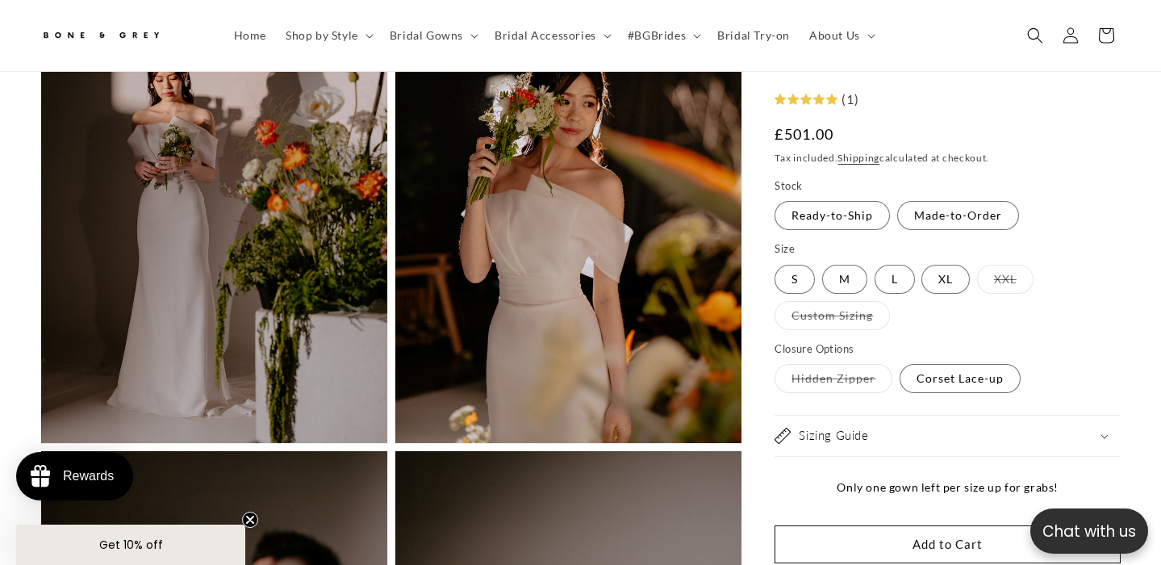
scroll to position [1279, 0]
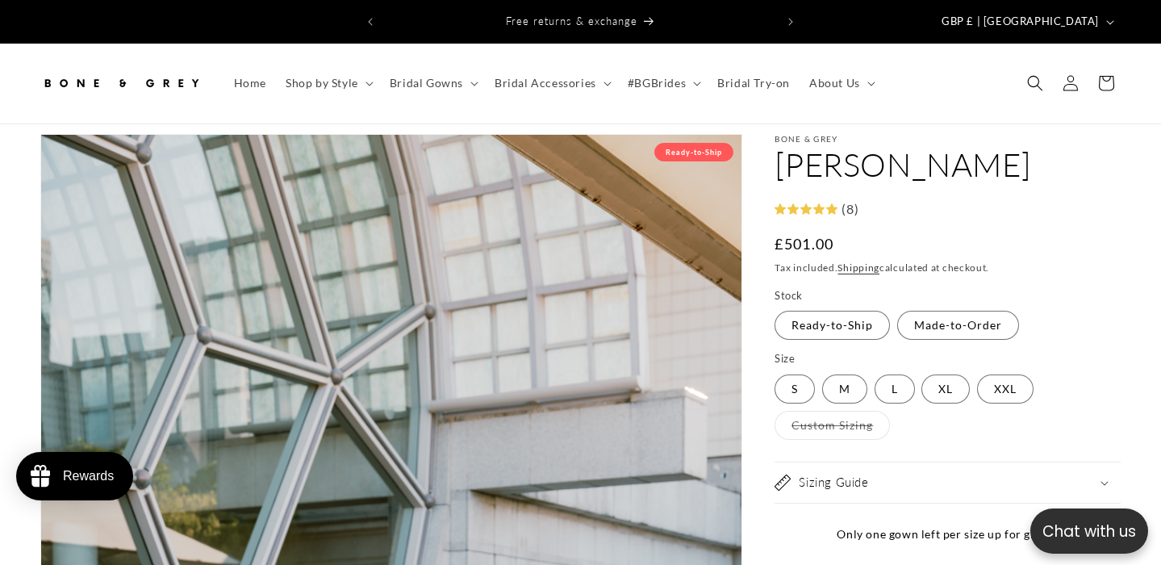
select select "**********"
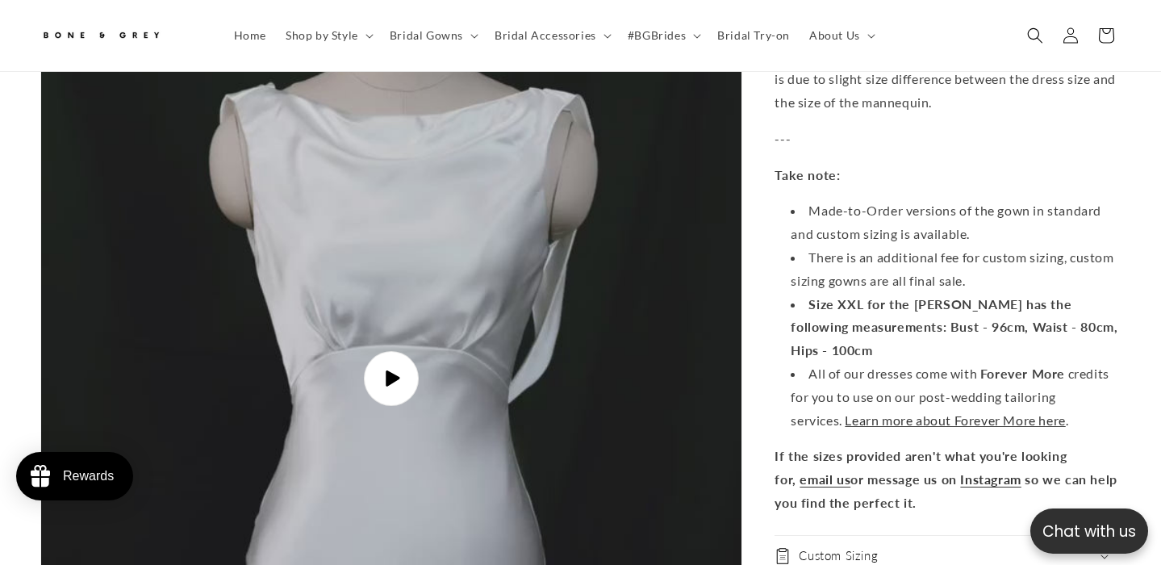
click at [402, 370] on span "Play video" at bounding box center [391, 378] width 55 height 55
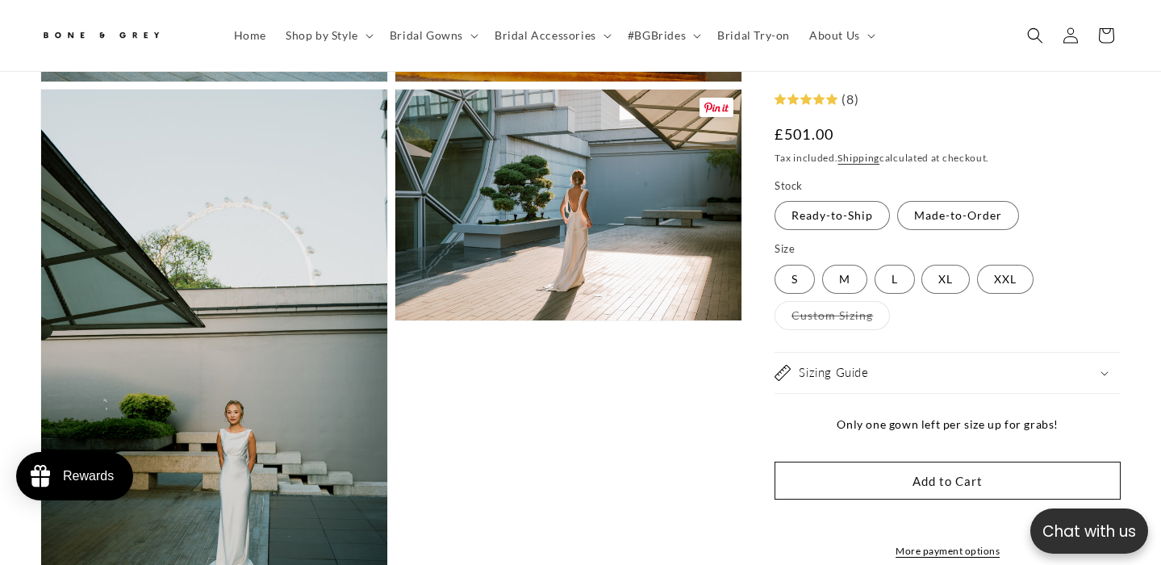
scroll to position [1642, 0]
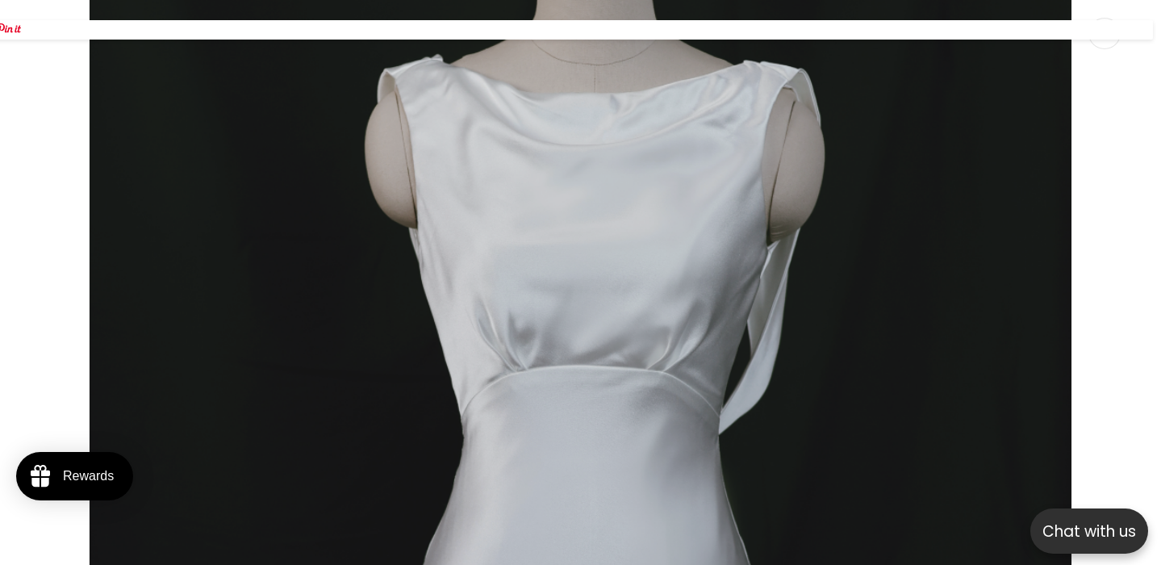
scroll to position [15882, 0]
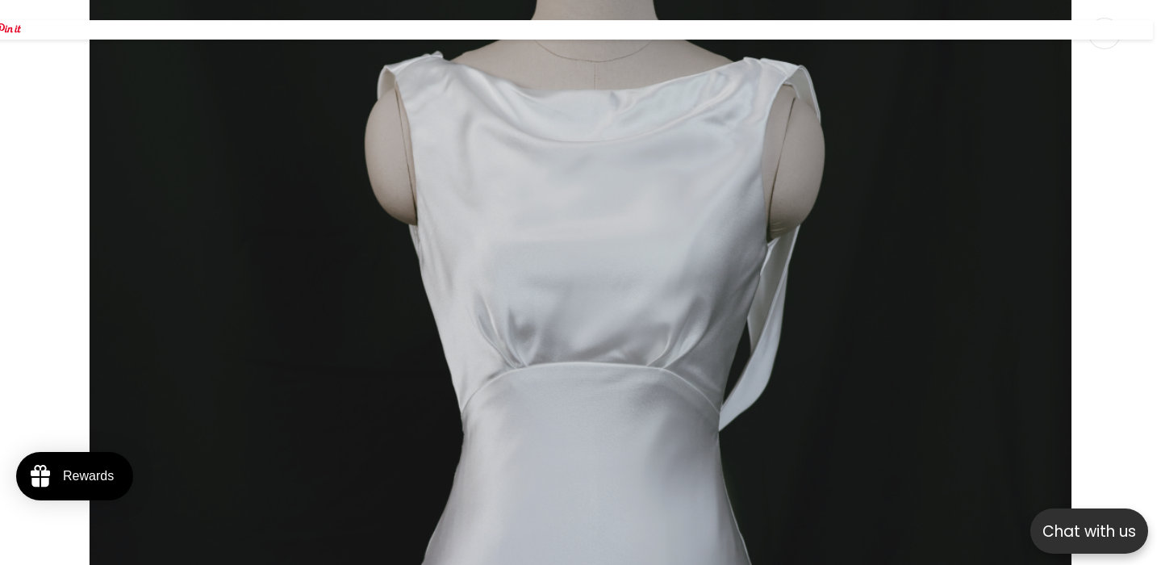
click at [68, 248] on div "Media gallery" at bounding box center [580, 282] width 1161 height 565
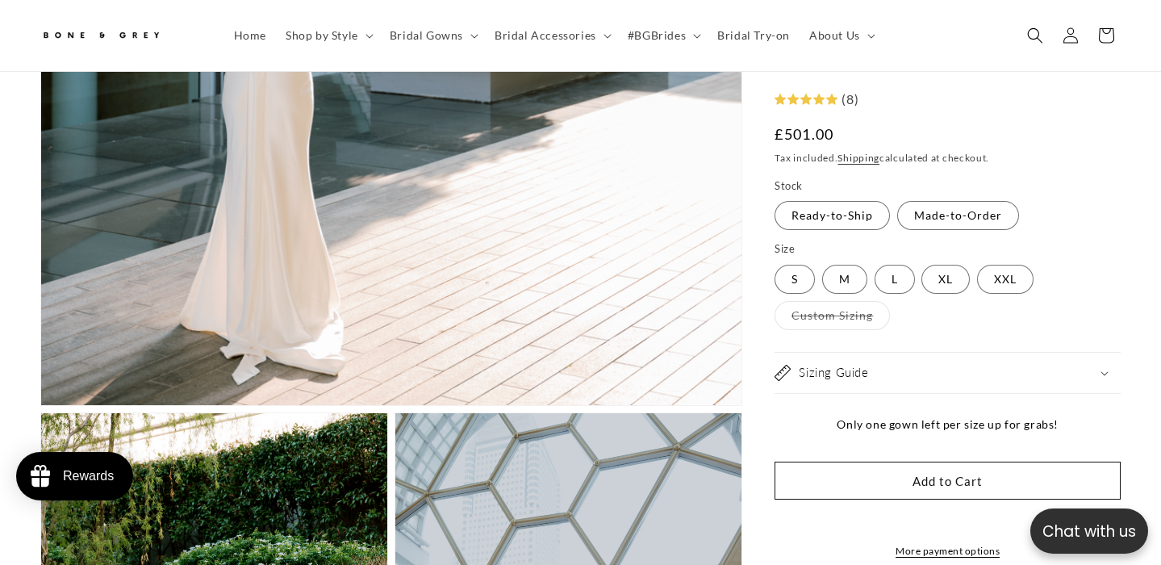
scroll to position [56, 0]
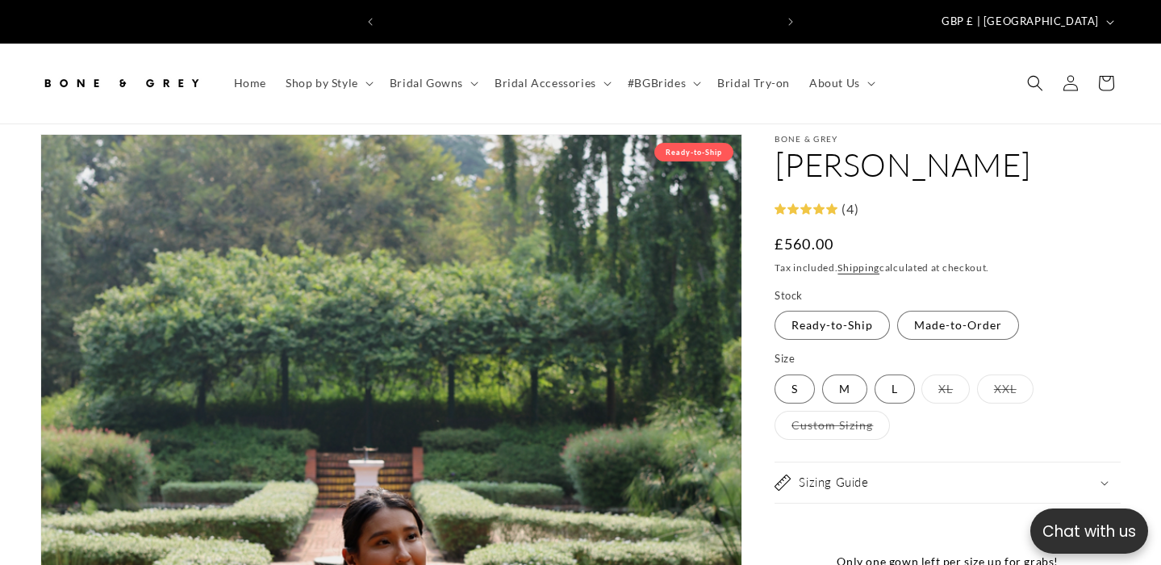
select select "**********"
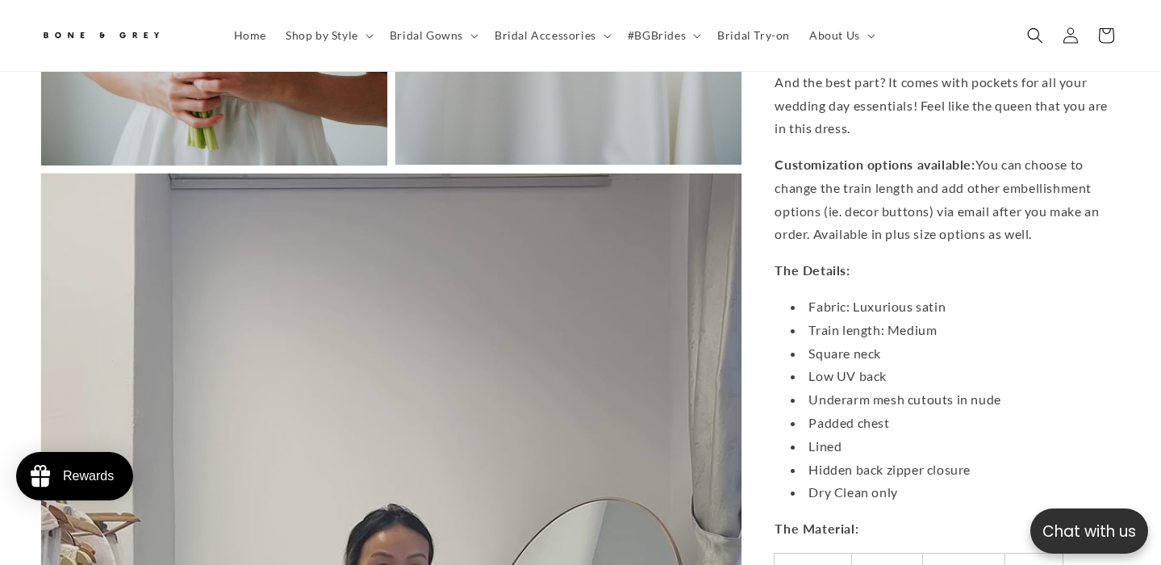
scroll to position [3195, 0]
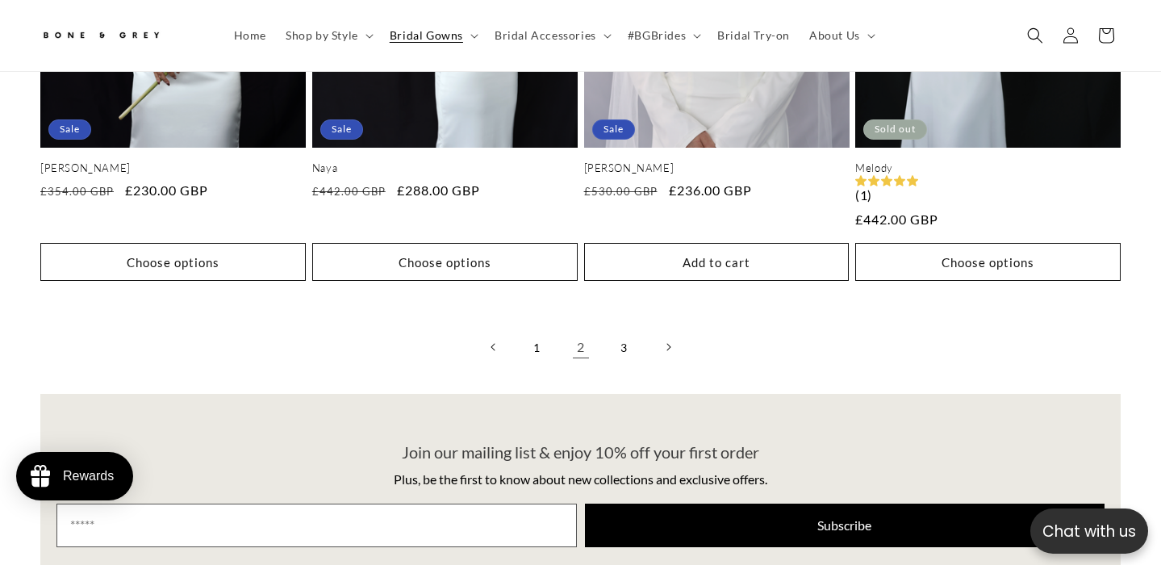
scroll to position [4112, 0]
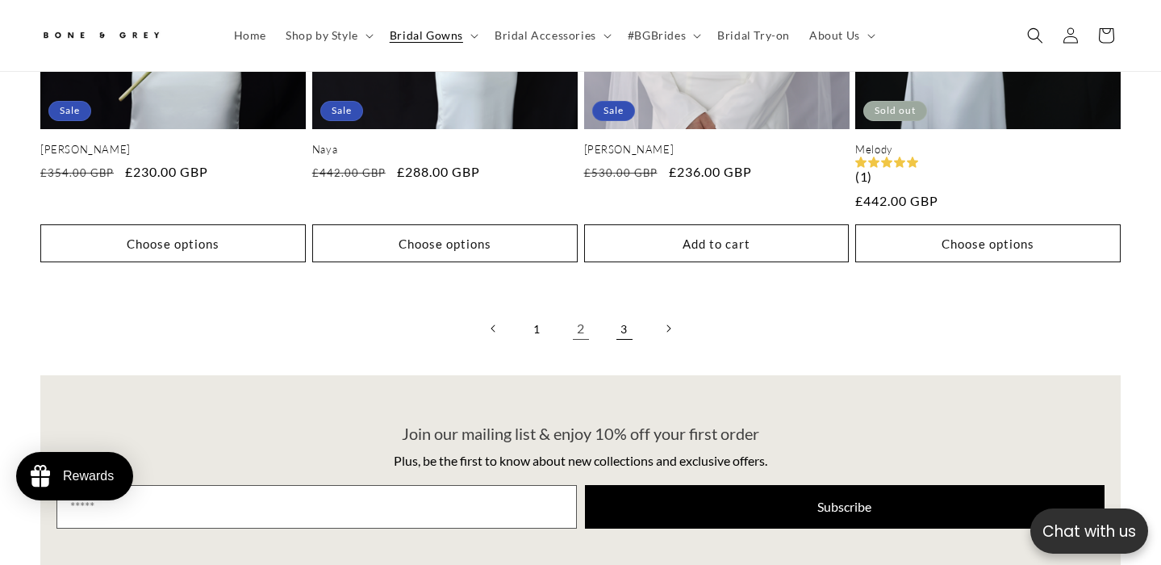
click at [632, 315] on link "3" at bounding box center [624, 328] width 35 height 35
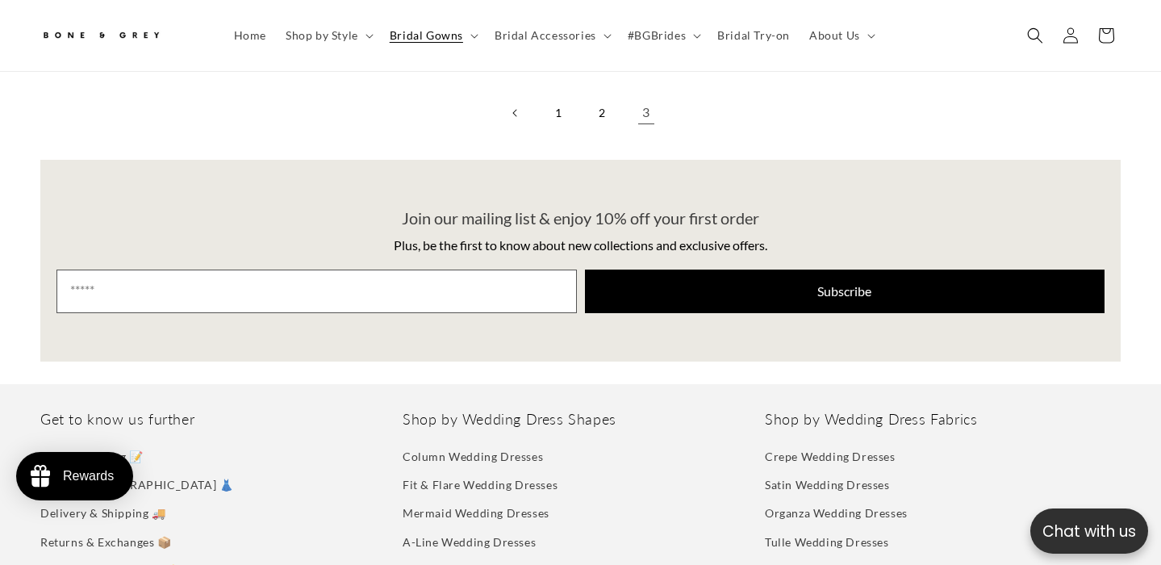
scroll to position [3872, 0]
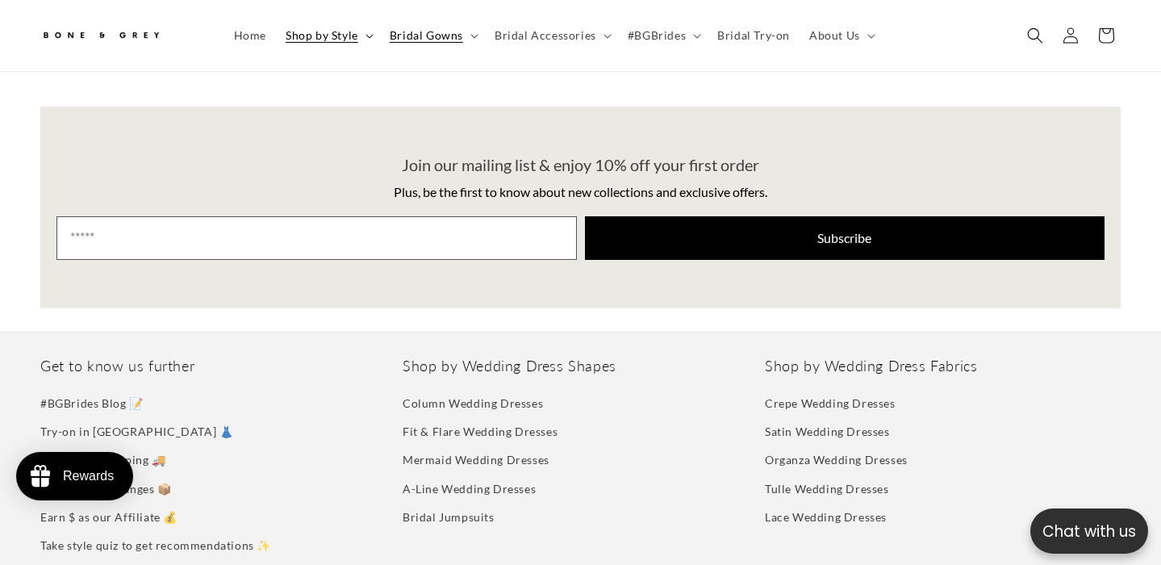
click at [307, 38] on span "Shop by Style" at bounding box center [322, 35] width 73 height 15
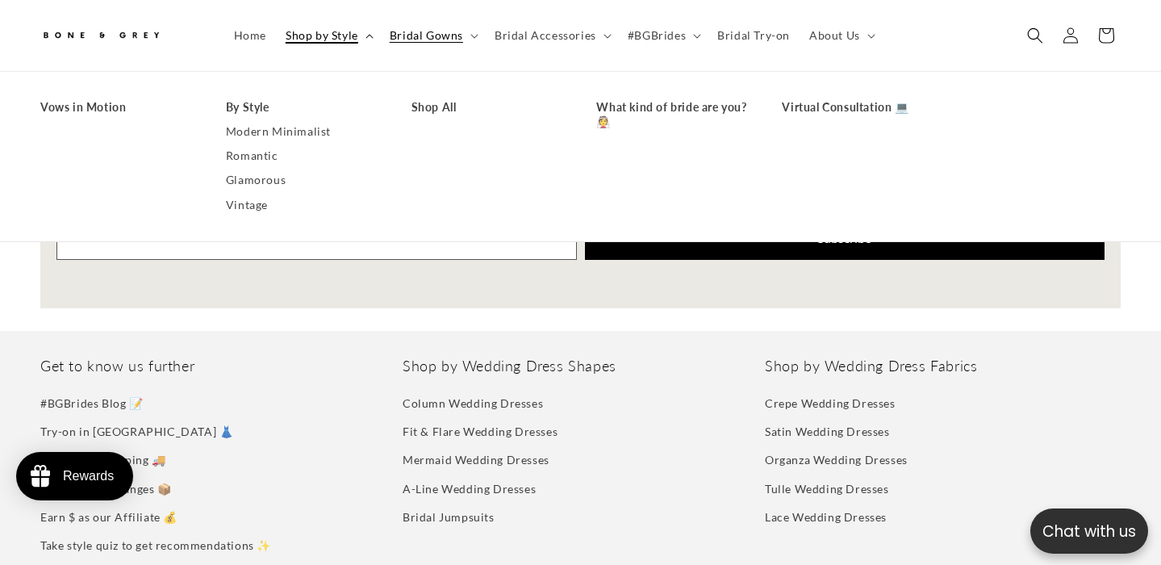
scroll to position [0, 0]
click at [274, 133] on link "Modern Minimalist" at bounding box center [302, 131] width 153 height 24
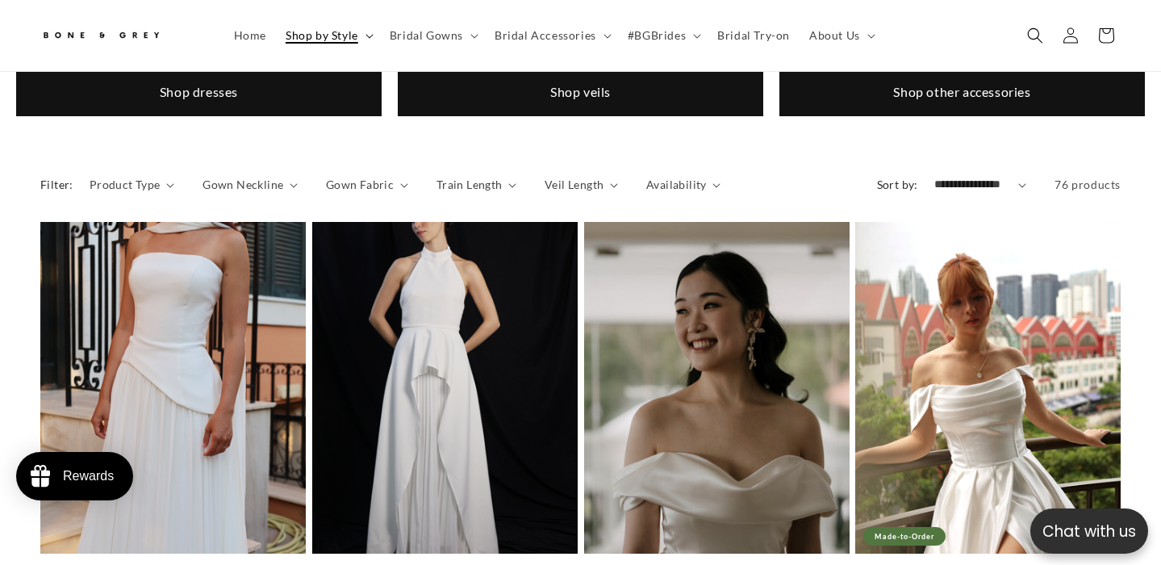
click at [344, 42] on span "Shop by Style" at bounding box center [322, 35] width 73 height 15
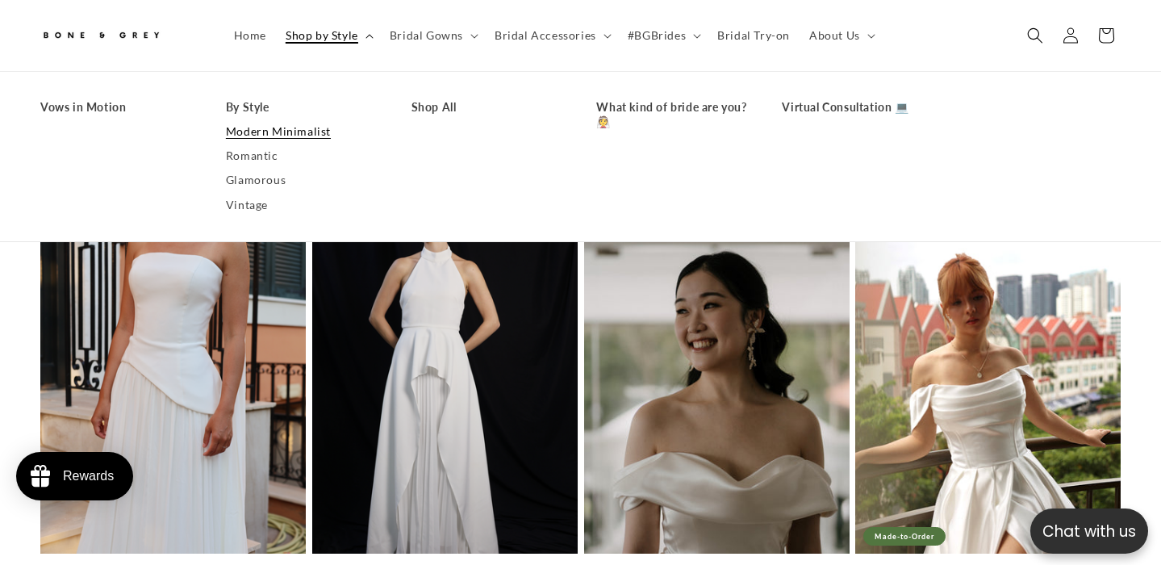
scroll to position [0, 391]
click at [364, 33] on summary "Shop by Style" at bounding box center [328, 36] width 104 height 34
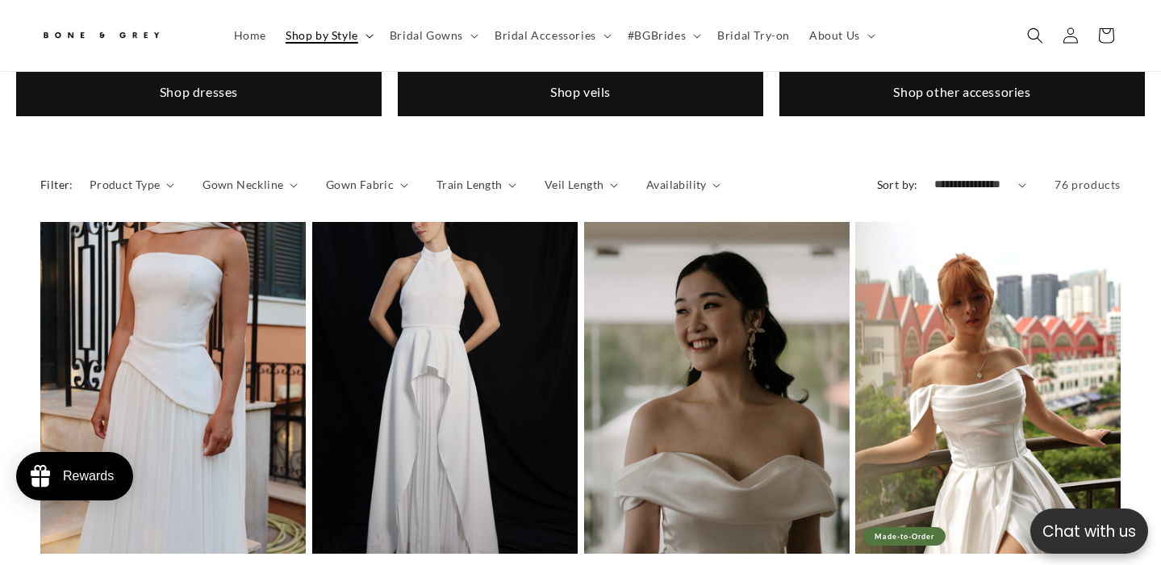
click at [365, 34] on icon at bounding box center [369, 36] width 8 height 5
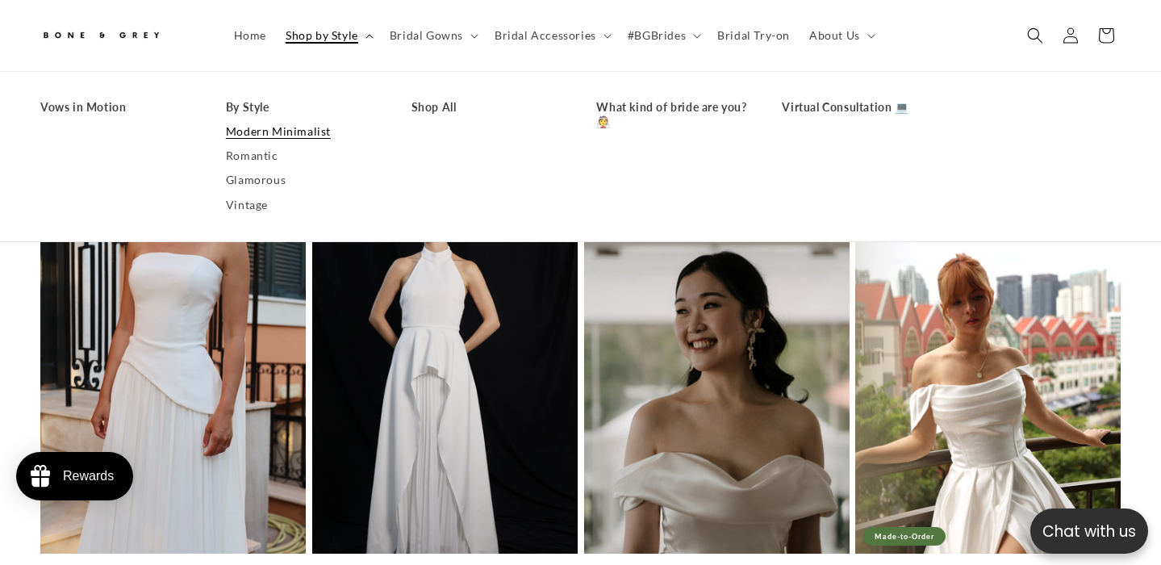
click at [365, 35] on icon at bounding box center [369, 36] width 8 height 5
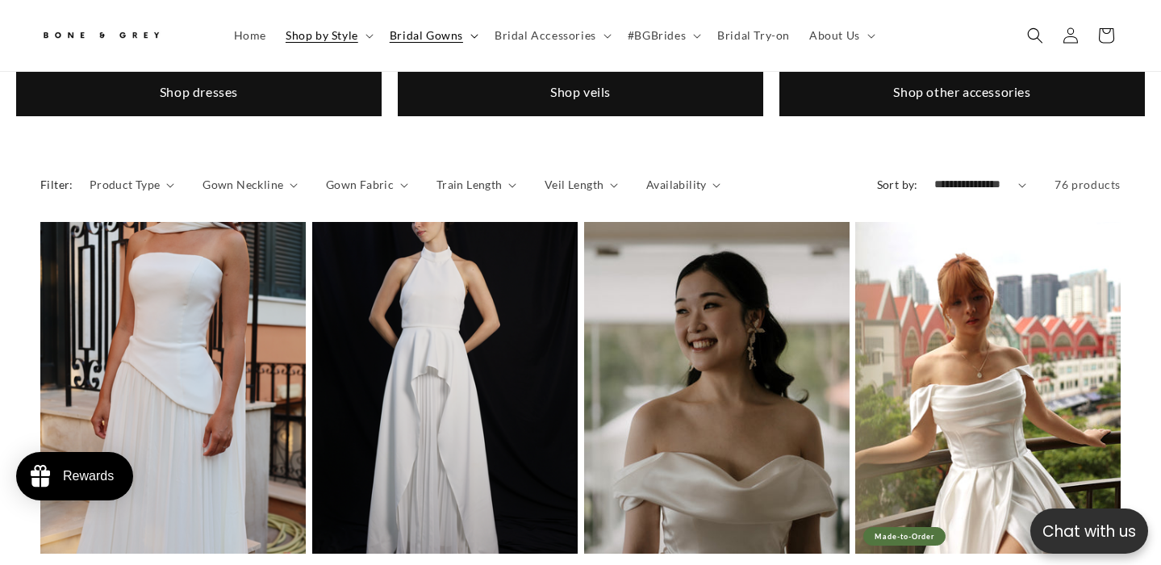
click at [476, 34] on summary "Bridal Gowns" at bounding box center [432, 36] width 105 height 34
click at [586, 28] on span "Bridal Accessories" at bounding box center [545, 35] width 102 height 15
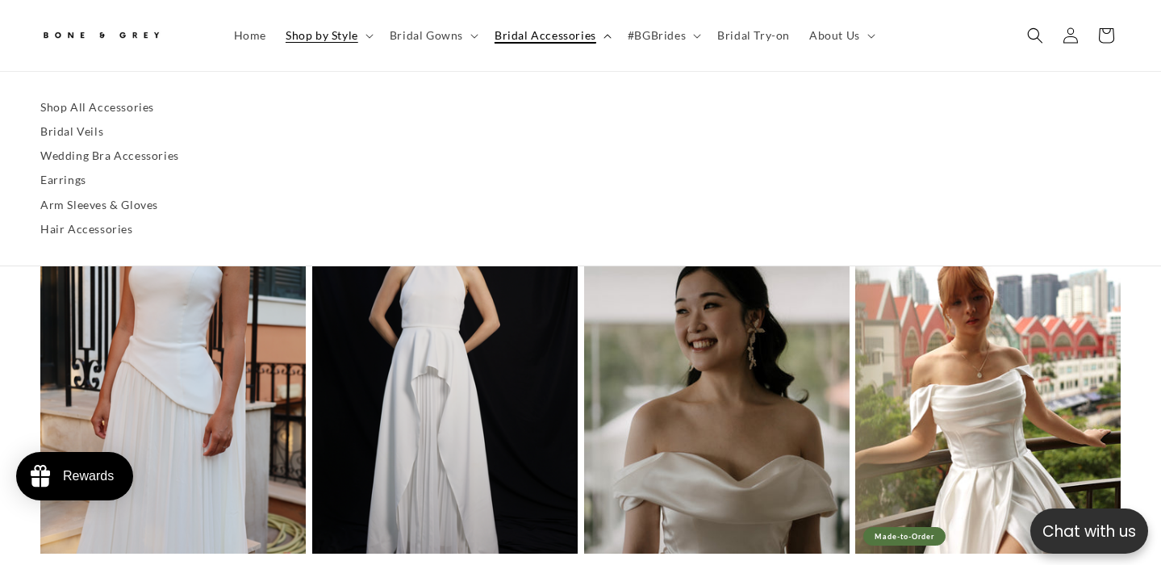
click at [586, 28] on span "Bridal Accessories" at bounding box center [545, 35] width 102 height 15
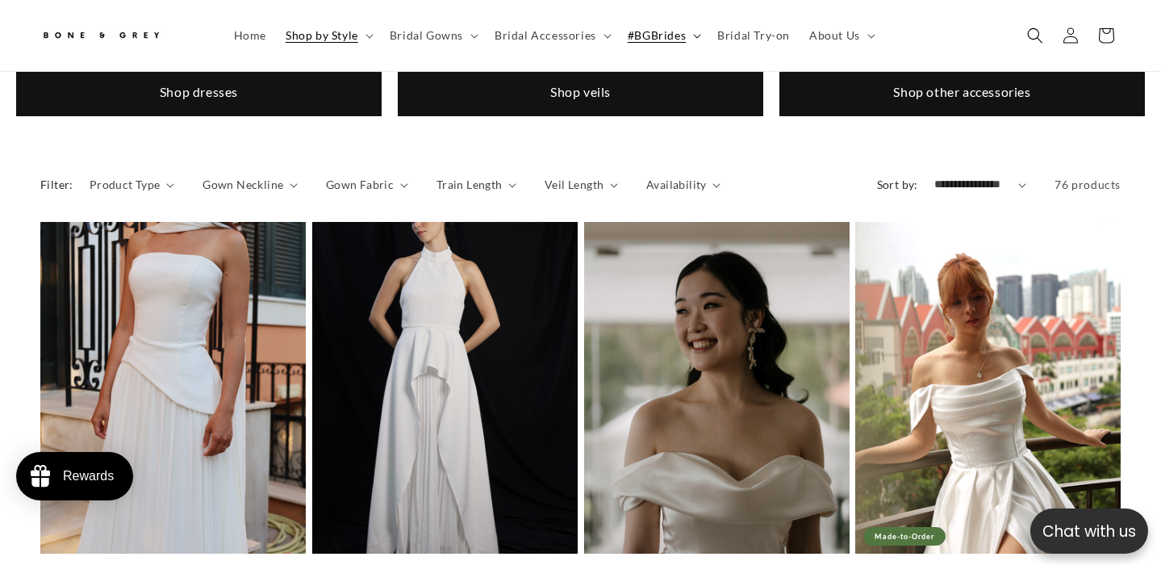
click at [695, 29] on summary "#BGBrides" at bounding box center [663, 36] width 90 height 34
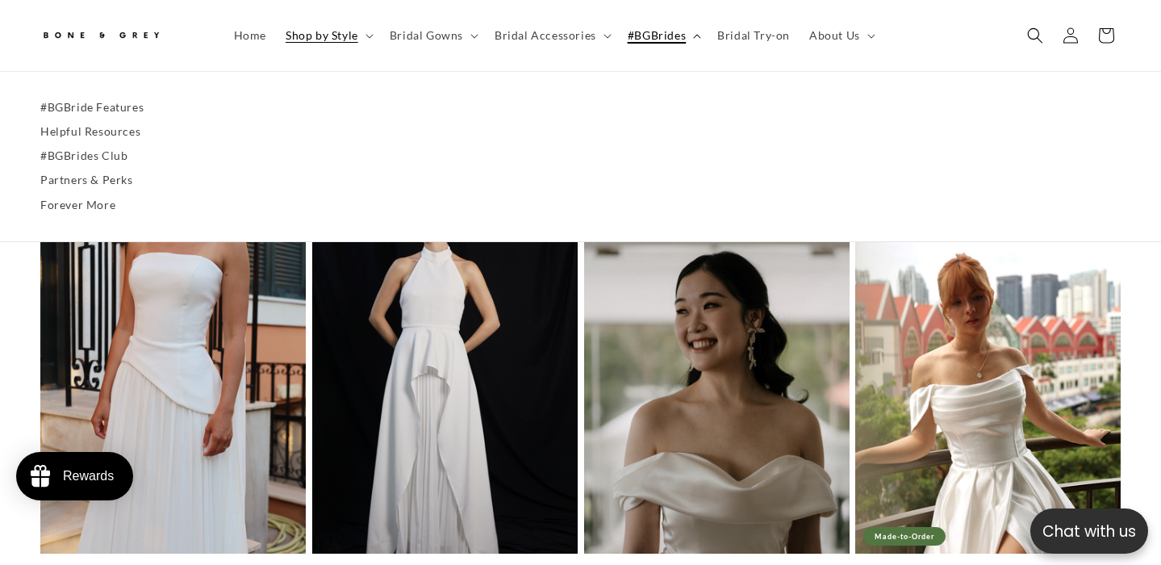
click at [695, 29] on summary "#BGBrides" at bounding box center [663, 36] width 90 height 34
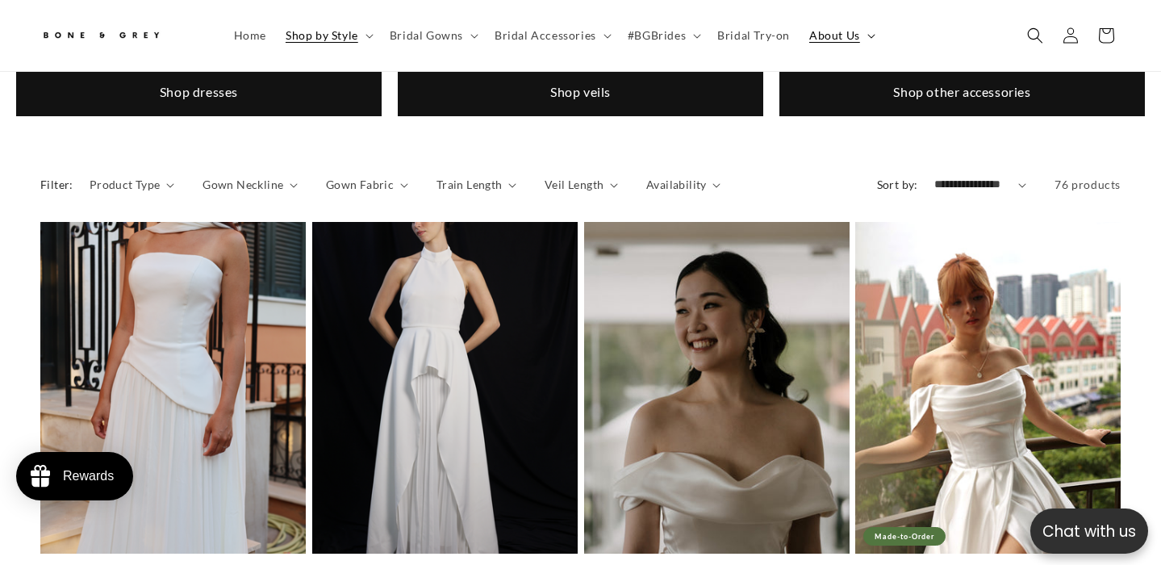
click at [834, 38] on span "About Us" at bounding box center [834, 35] width 51 height 15
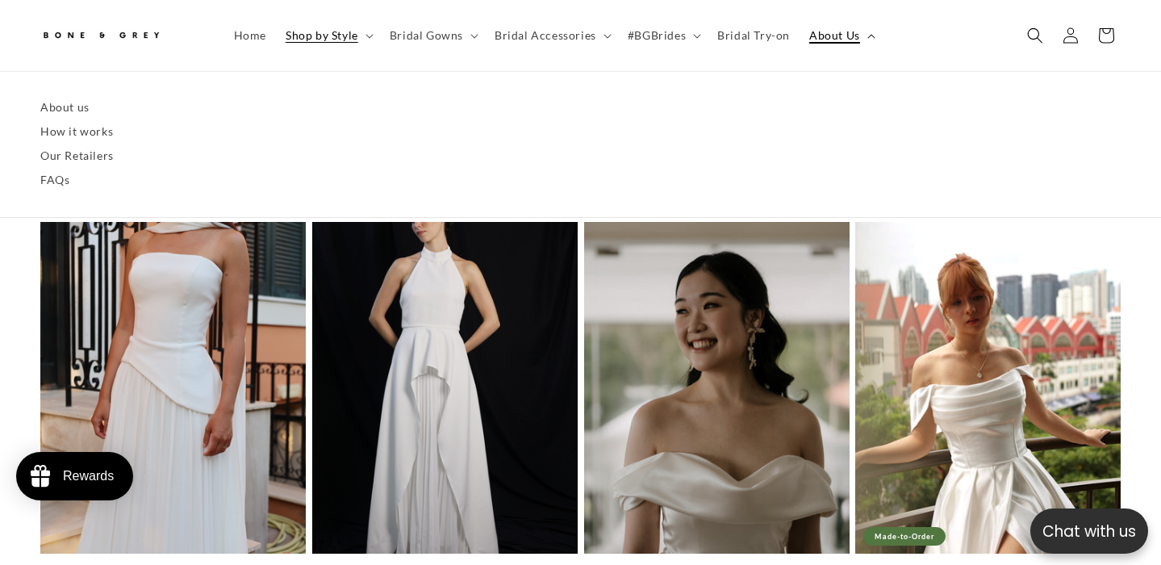
click at [834, 38] on span "About Us" at bounding box center [834, 35] width 51 height 15
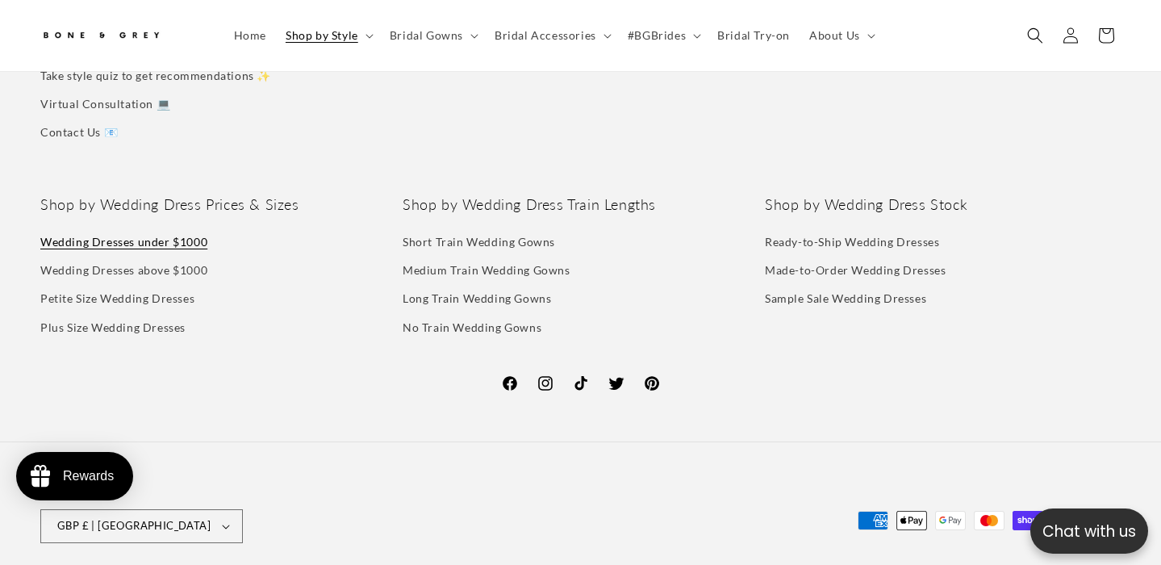
scroll to position [0, 391]
click at [127, 231] on link "Wedding Dresses under $1000" at bounding box center [123, 243] width 167 height 24
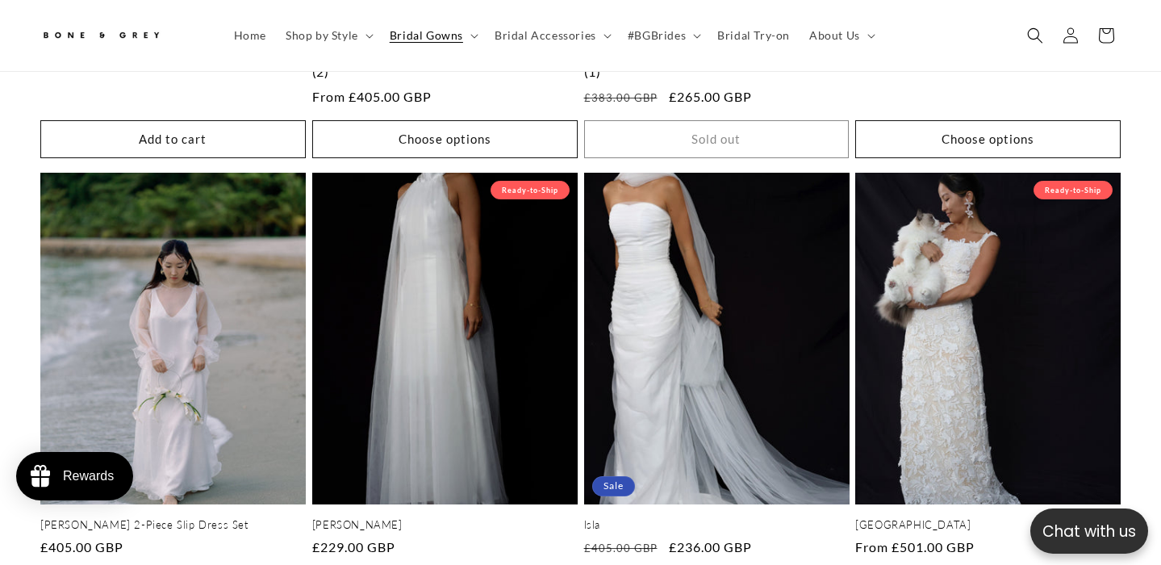
scroll to position [0, 391]
